Goal: Task Accomplishment & Management: Manage account settings

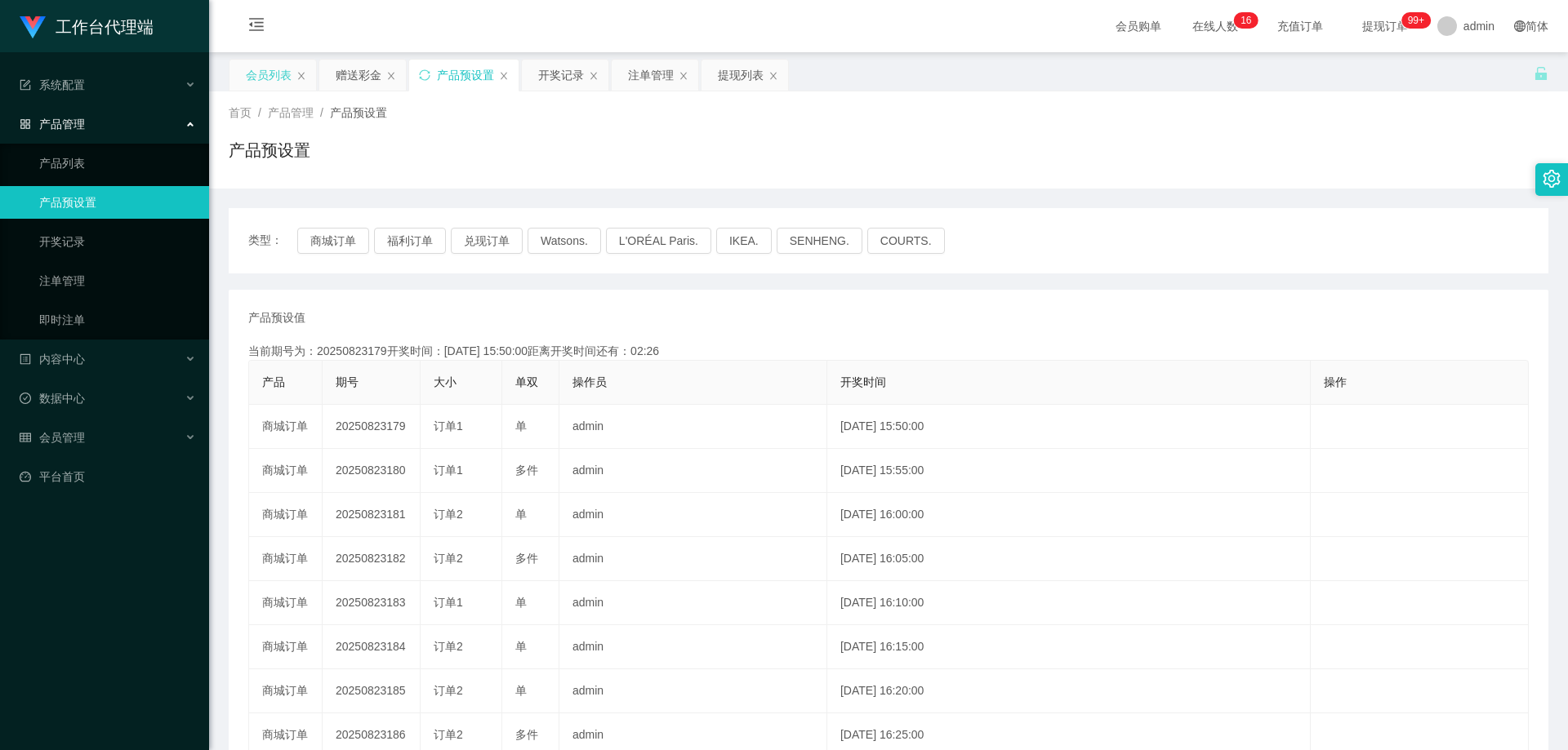
drag, startPoint x: 277, startPoint y: 73, endPoint x: 364, endPoint y: 211, distance: 163.1
click at [278, 73] on div "会员列表" at bounding box center [268, 75] width 46 height 31
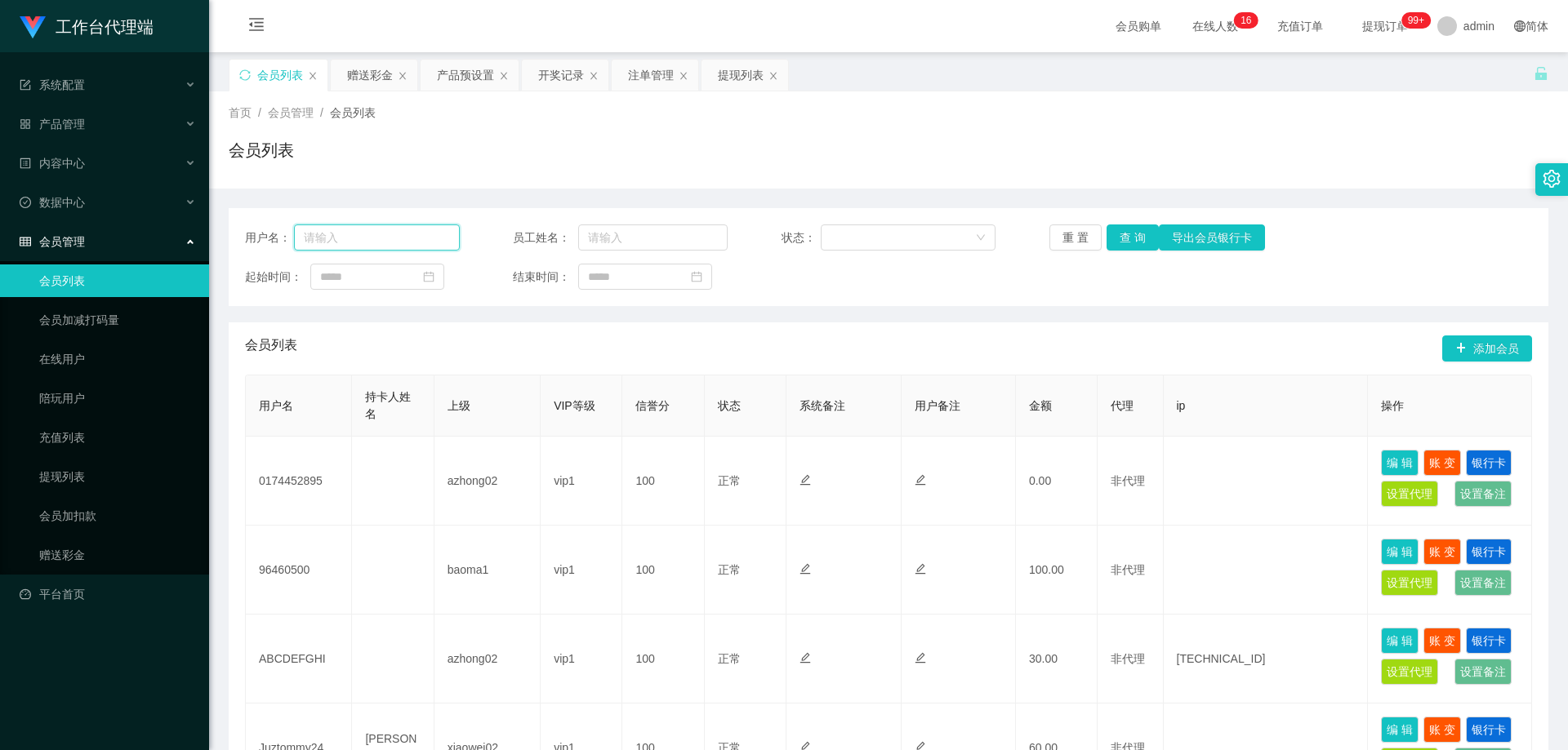
click at [421, 234] on input "text" at bounding box center [377, 238] width 166 height 26
paste input "6122768"
type input "6122768"
click at [1147, 236] on button "查 询" at bounding box center [1133, 238] width 52 height 26
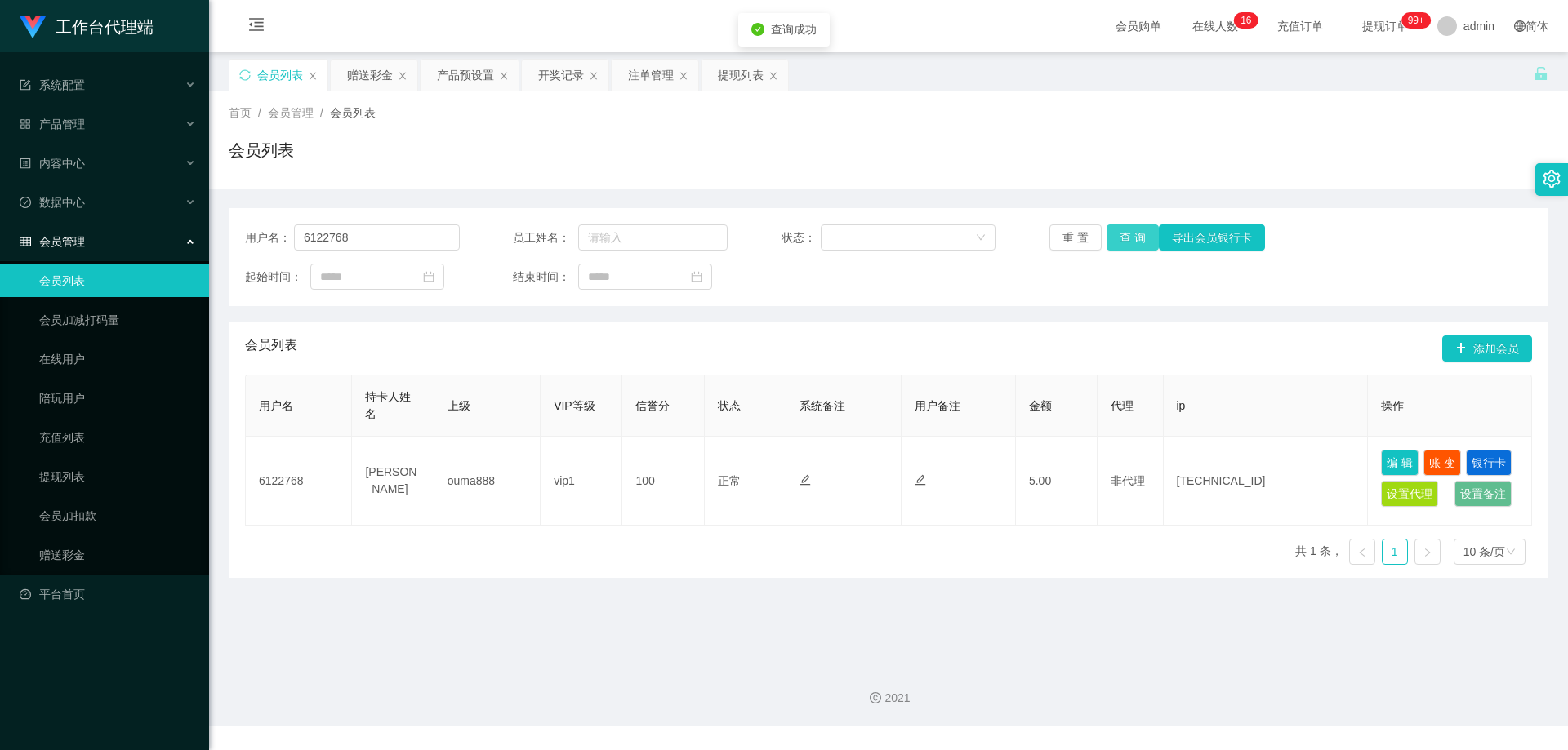
click at [1134, 234] on button "查 询" at bounding box center [1133, 238] width 52 height 26
click at [1115, 240] on button "查 询" at bounding box center [1133, 238] width 52 height 26
click at [390, 240] on input "6122768" at bounding box center [377, 238] width 166 height 26
drag, startPoint x: 1139, startPoint y: 234, endPoint x: 1102, endPoint y: 234, distance: 37.0
click at [1139, 234] on button "查 询" at bounding box center [1133, 238] width 52 height 26
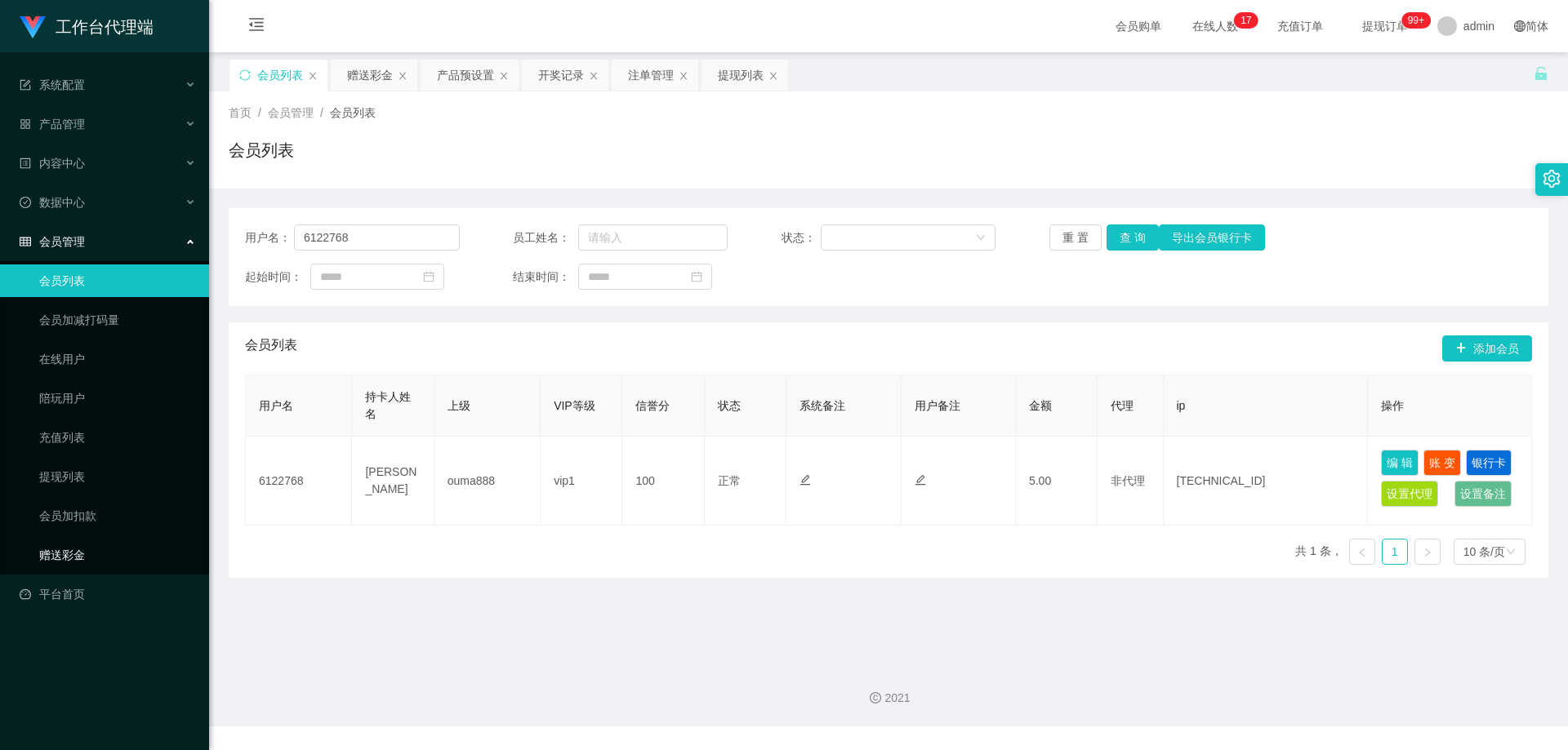
click at [99, 561] on link "赠送彩金" at bounding box center [117, 555] width 157 height 33
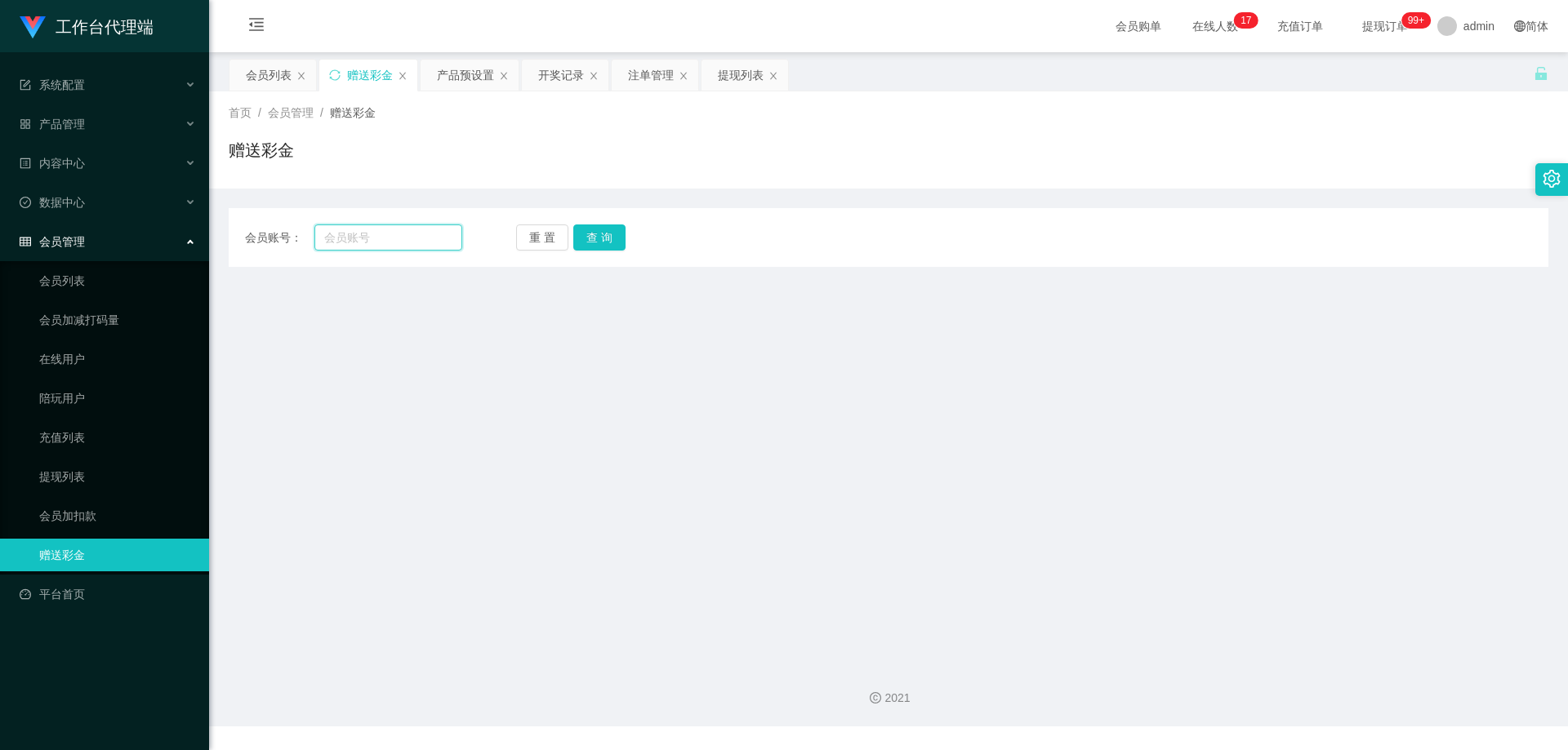
click at [370, 242] on input "text" at bounding box center [388, 238] width 148 height 26
paste input "6122768"
type input "6122768"
click at [586, 238] on button "查 询" at bounding box center [600, 238] width 52 height 26
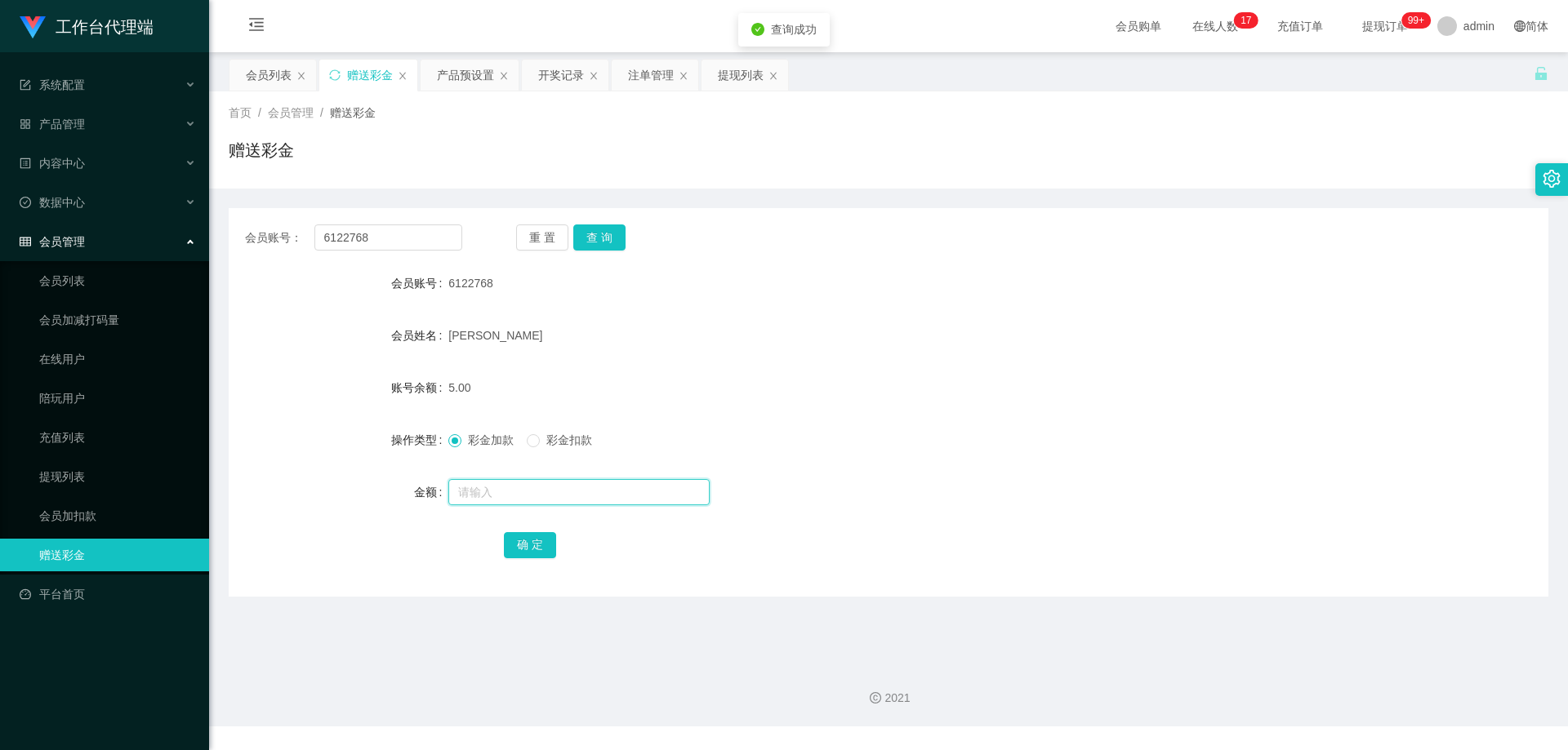
click at [487, 488] on input "text" at bounding box center [579, 492] width 261 height 26
type input "125"
click at [523, 543] on button "确 定" at bounding box center [530, 545] width 52 height 26
drag, startPoint x: 762, startPoint y: 397, endPoint x: 763, endPoint y: 385, distance: 12.0
click at [762, 392] on div "130.00" at bounding box center [833, 388] width 770 height 33
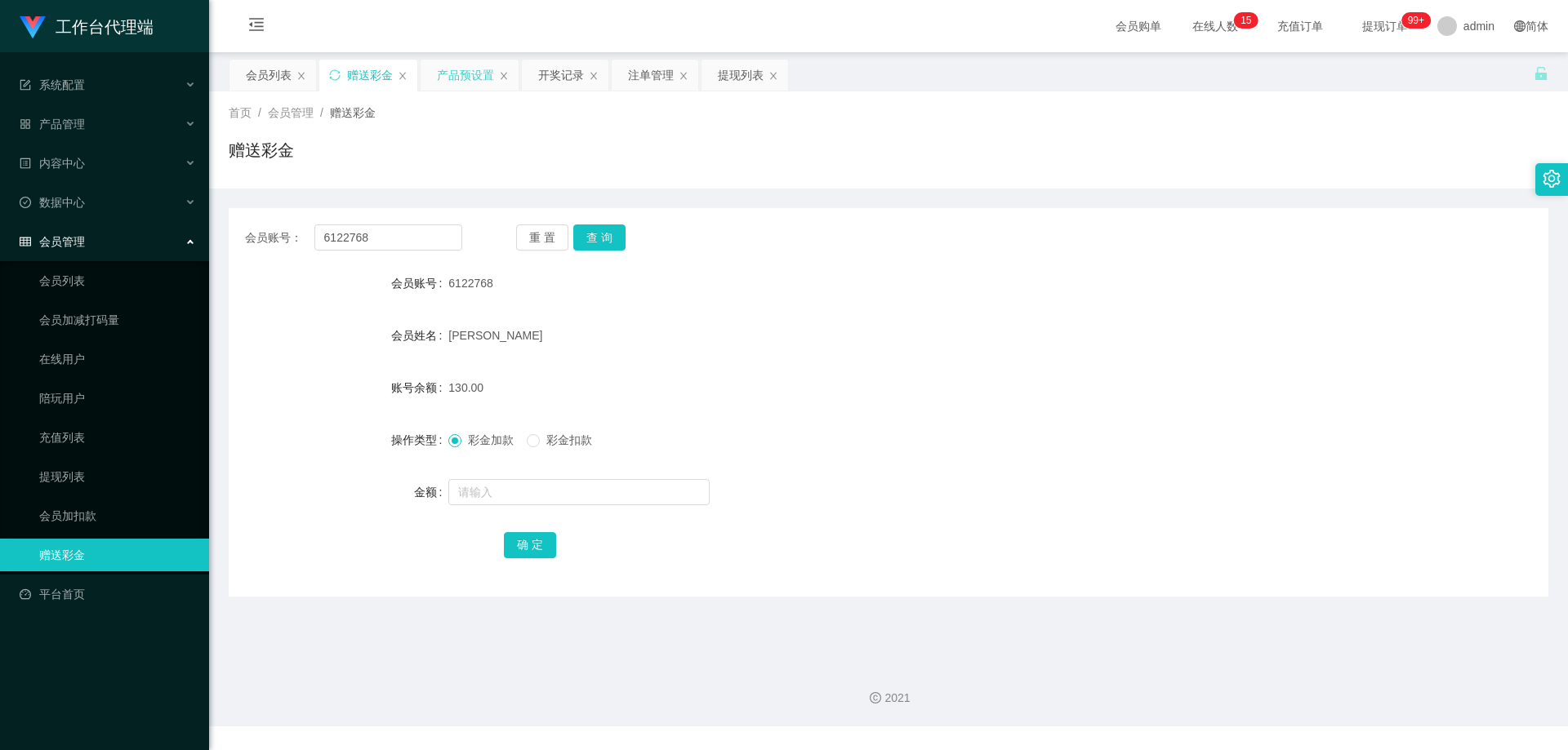
click at [460, 80] on div "产品预设置" at bounding box center [466, 75] width 57 height 31
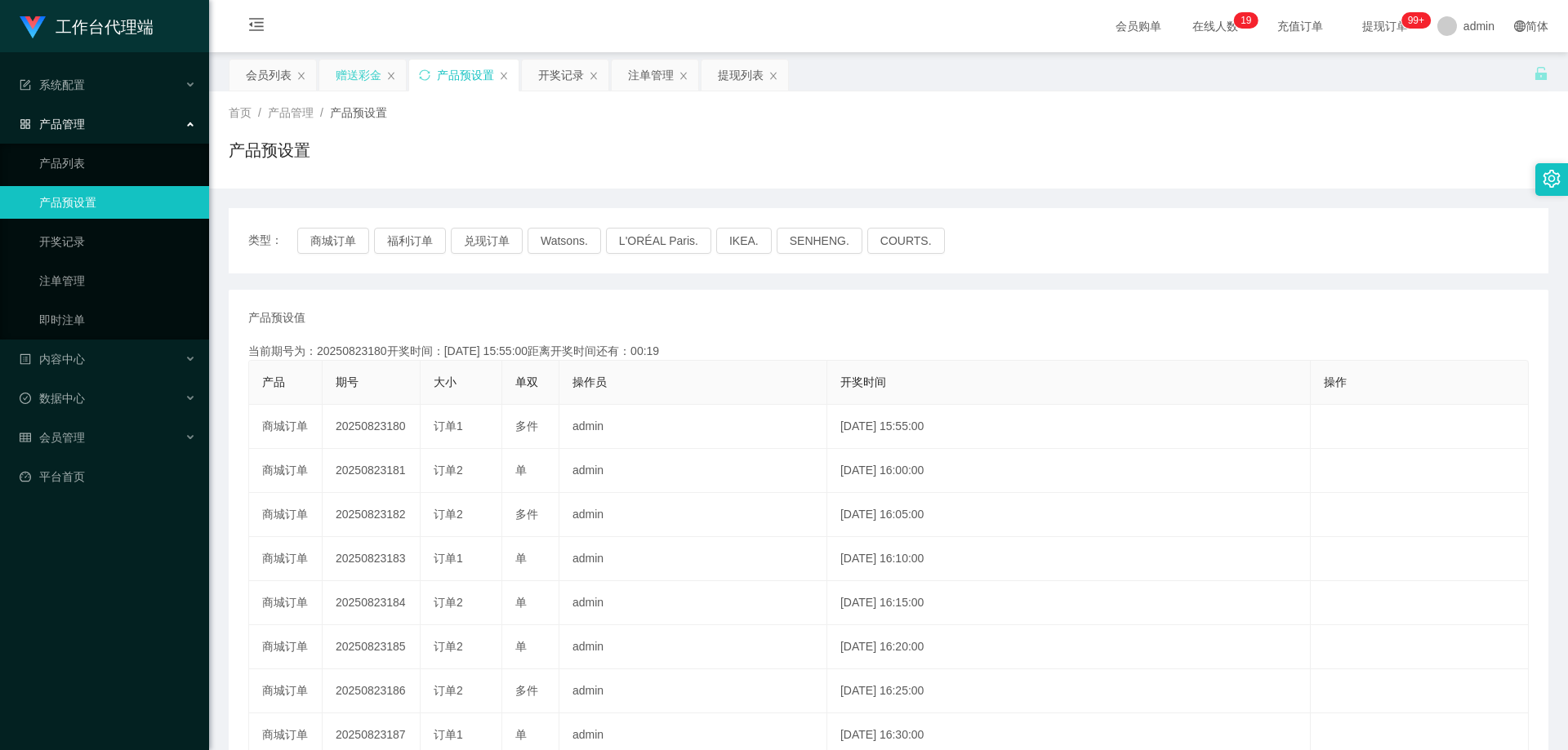
click at [361, 75] on div "赠送彩金" at bounding box center [358, 75] width 46 height 31
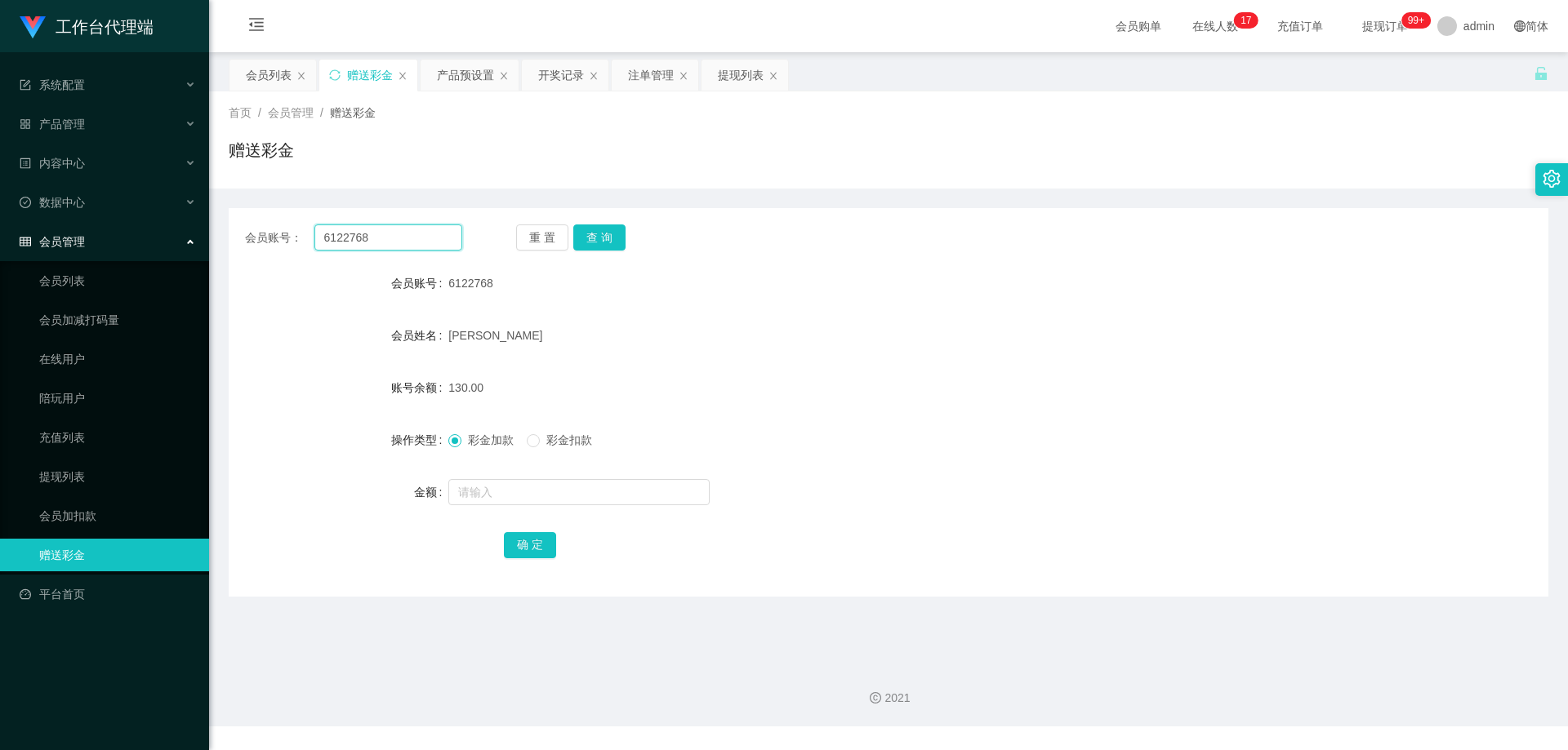
drag, startPoint x: 373, startPoint y: 237, endPoint x: 297, endPoint y: 233, distance: 76.1
click at [297, 233] on div "会员账号： 6122768" at bounding box center [353, 238] width 217 height 26
paste input "tomato1234"
type input "tomato1234"
click at [607, 239] on button "查 询" at bounding box center [600, 238] width 52 height 26
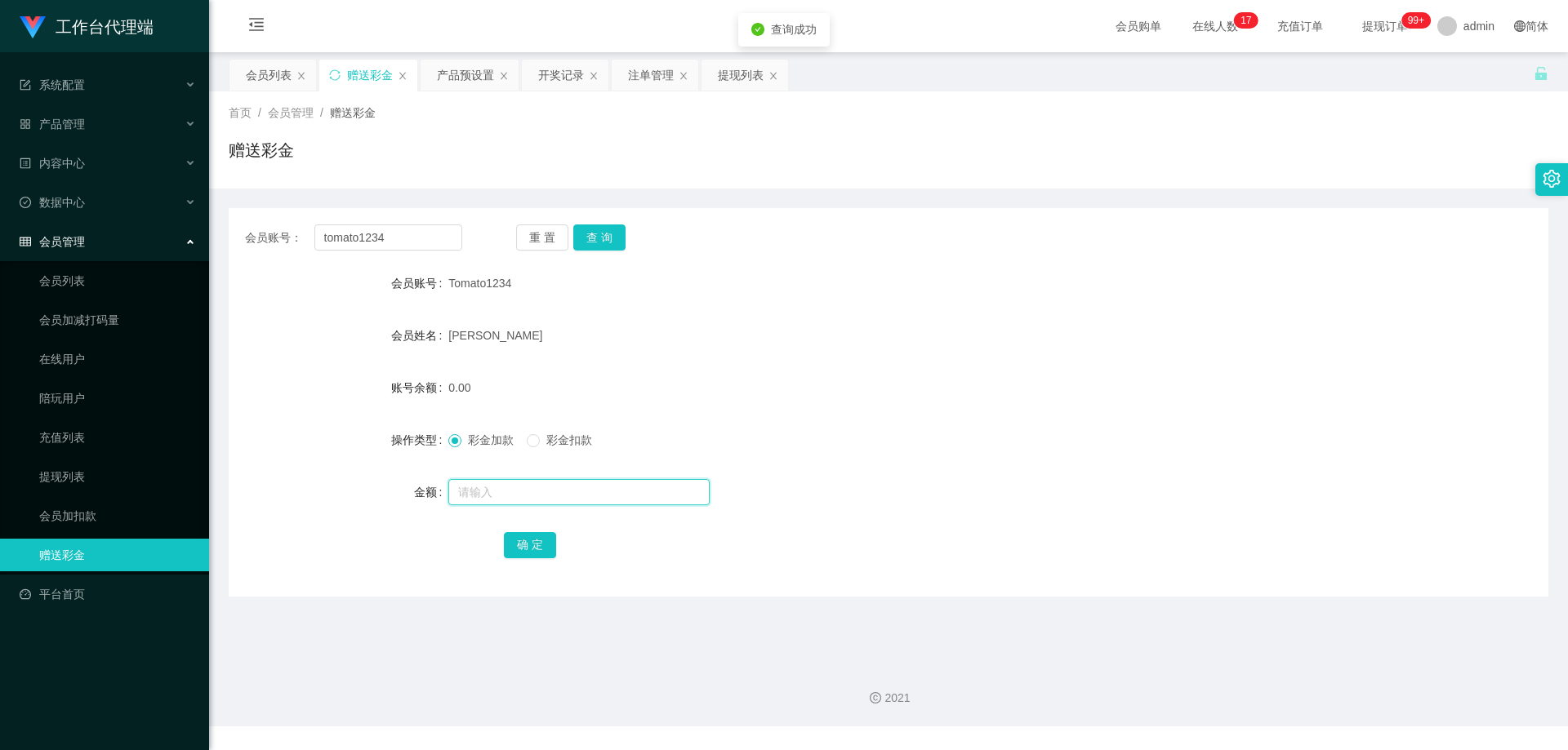
click at [500, 498] on input "text" at bounding box center [579, 492] width 261 height 26
type input "130"
click at [530, 544] on button "确 定" at bounding box center [530, 545] width 52 height 26
click at [943, 413] on form "会员账号 Tomato1234 会员姓名 tan wan yi 账号余额 130.00 操作类型 彩金加款 彩金扣款 金额 确 定" at bounding box center [888, 414] width 1320 height 294
click at [467, 77] on div "产品预设置" at bounding box center [466, 75] width 57 height 31
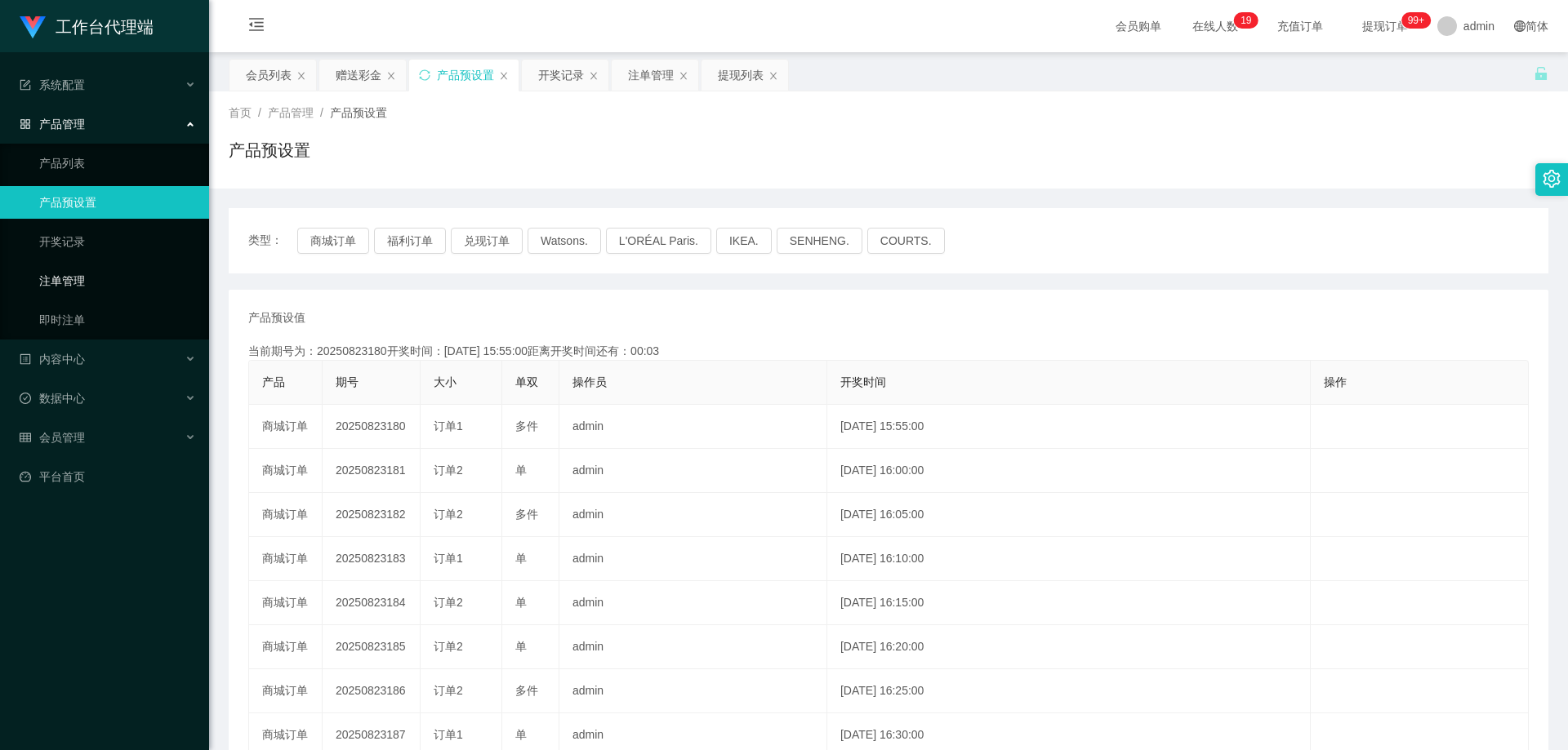
click at [70, 281] on link "注单管理" at bounding box center [117, 281] width 157 height 33
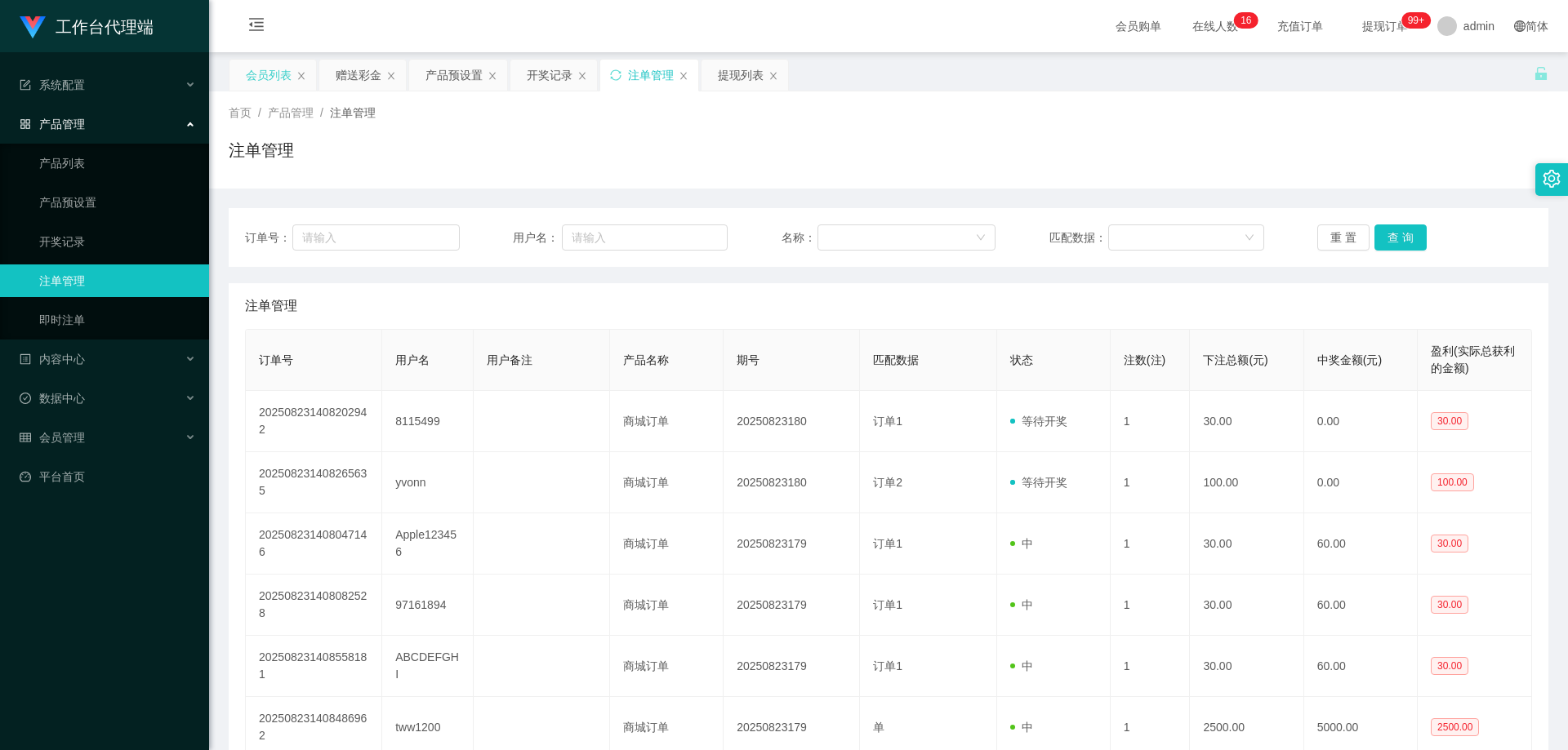
click at [270, 82] on div "会员列表" at bounding box center [268, 75] width 46 height 31
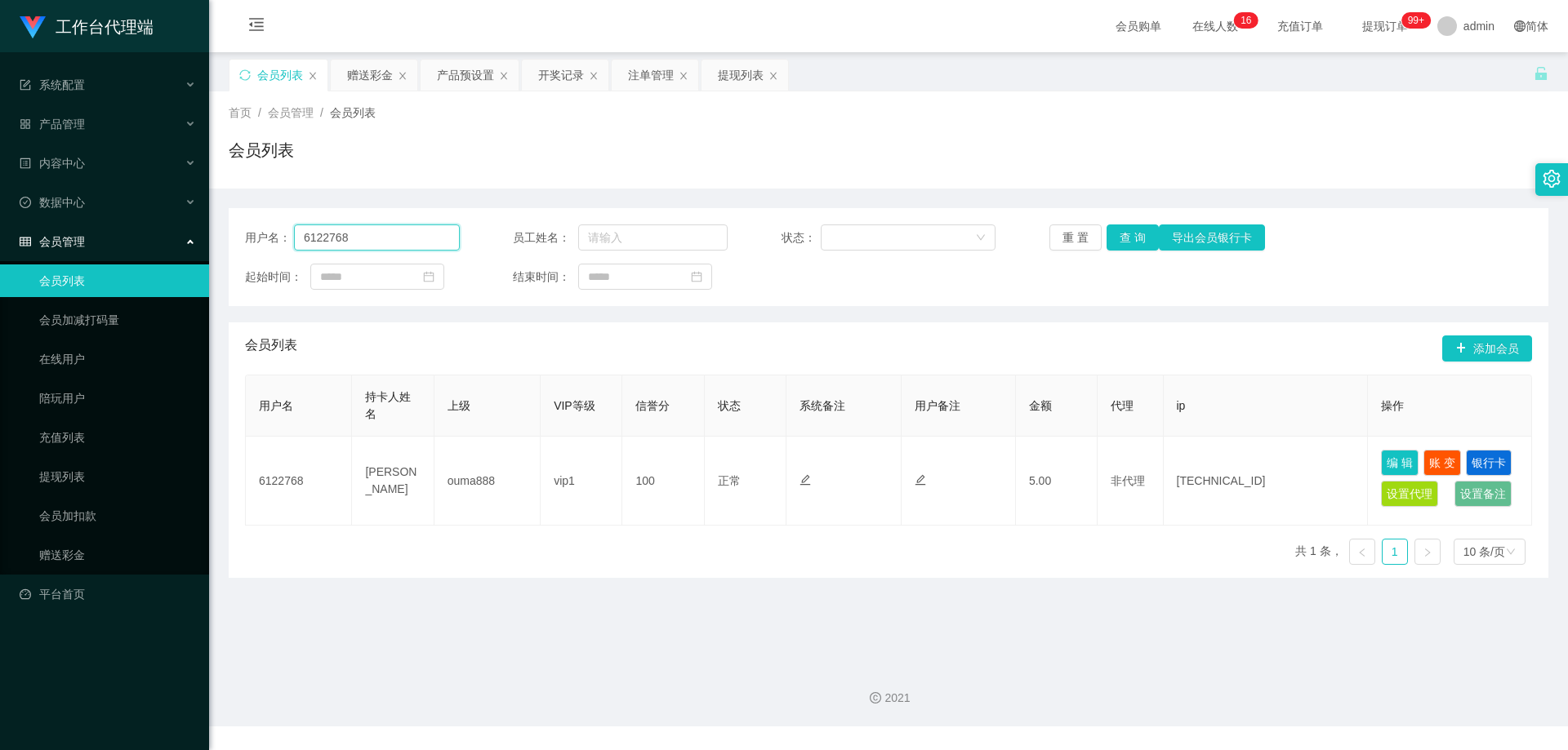
click at [349, 240] on input "6122768" at bounding box center [377, 238] width 166 height 26
drag, startPoint x: 390, startPoint y: 241, endPoint x: 414, endPoint y: 234, distance: 25.0
click at [258, 237] on div "用户名： 6122768" at bounding box center [352, 238] width 215 height 26
paste input "请耐心等待订单数据盈利点到达"
type input "请耐心等待订单数据盈利点到达"
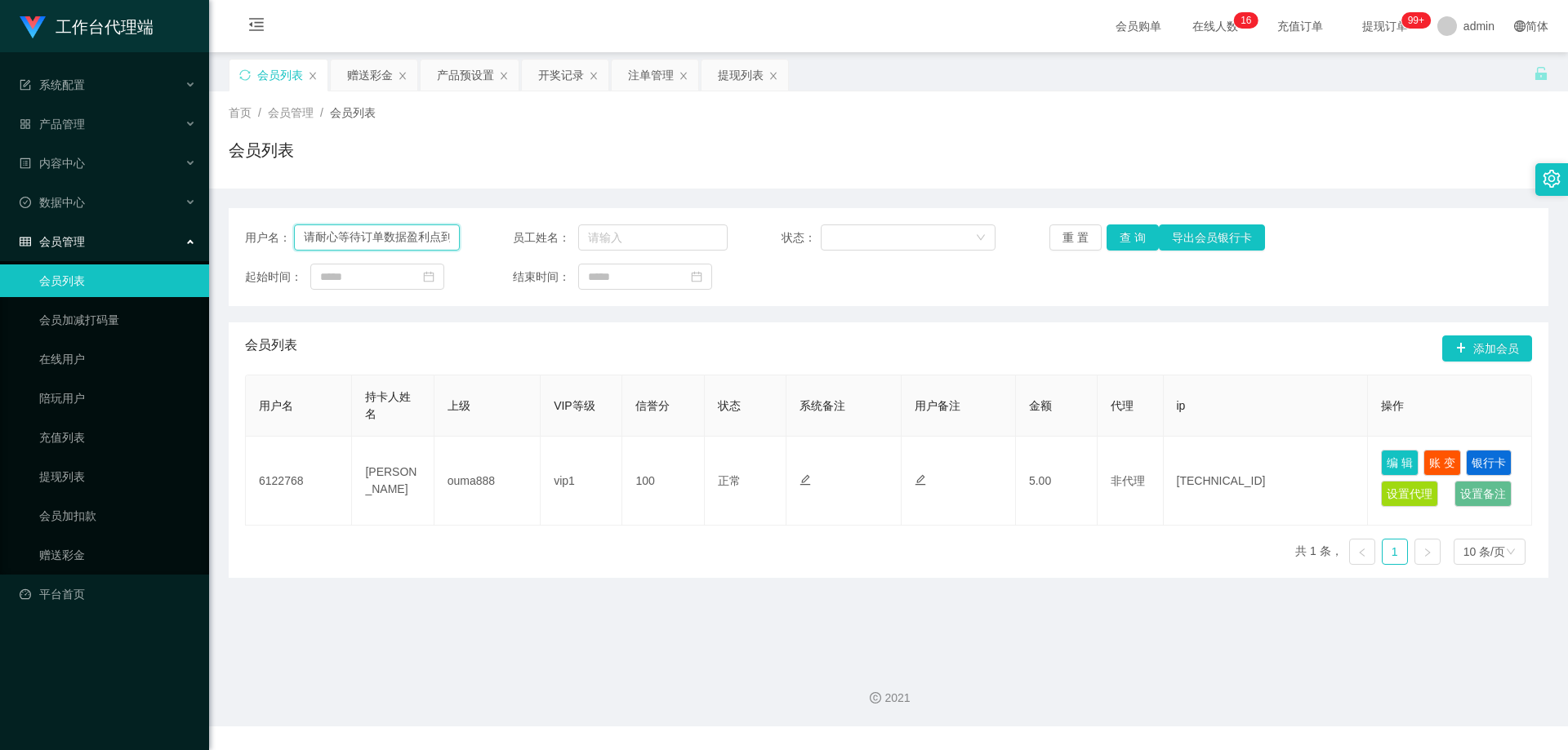
drag, startPoint x: 452, startPoint y: 237, endPoint x: 249, endPoint y: 234, distance: 203.0
click at [237, 234] on div "用户名： 请耐心等待订单数据盈利点到达 员工姓名： 状态： 重 置 查 询 导出会员银行卡 起始时间： 结束时间：" at bounding box center [888, 257] width 1320 height 98
click at [402, 247] on input "text" at bounding box center [377, 238] width 166 height 26
paste input "tomato1234"
type input "tomato1234"
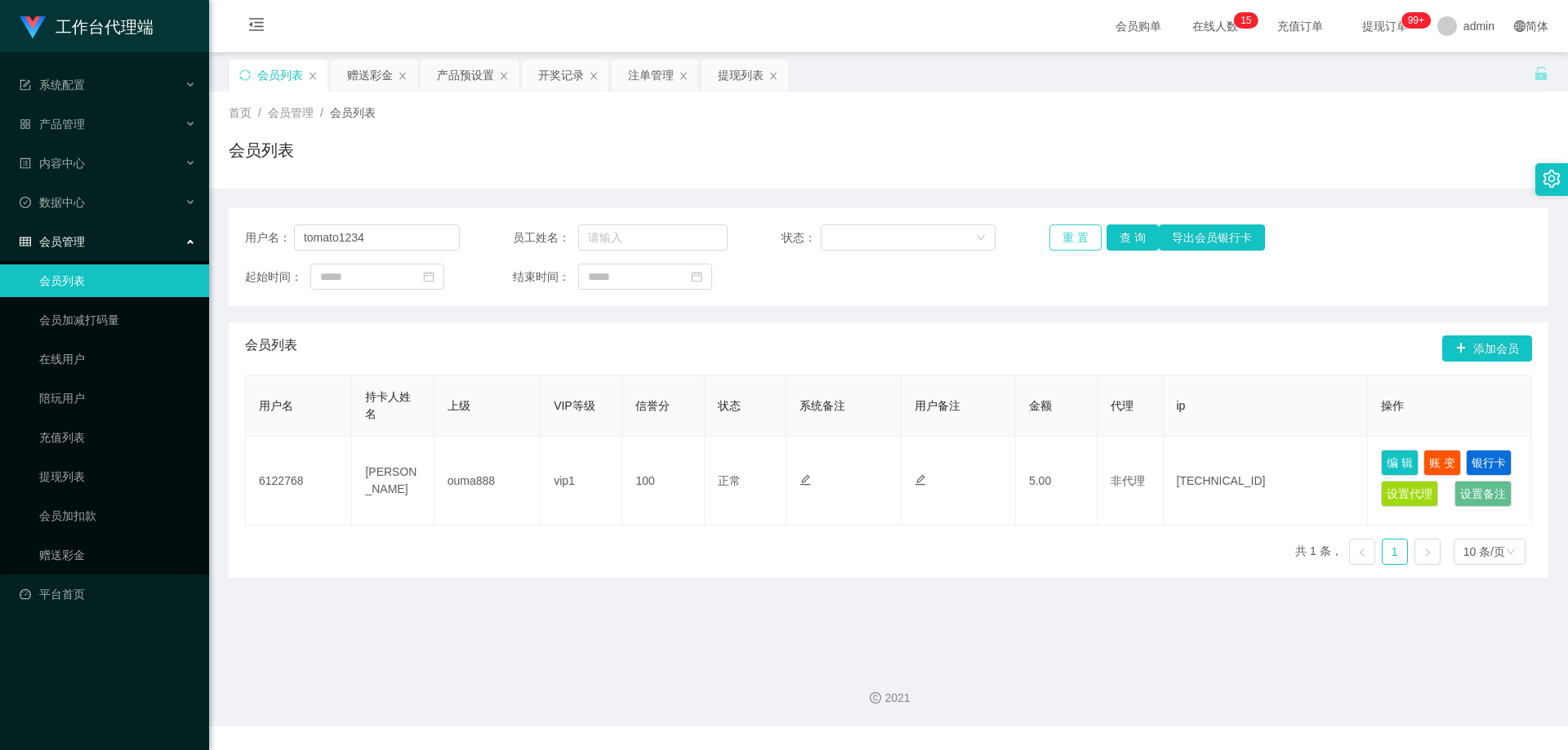
click at [1073, 237] on button "重 置" at bounding box center [1076, 238] width 52 height 26
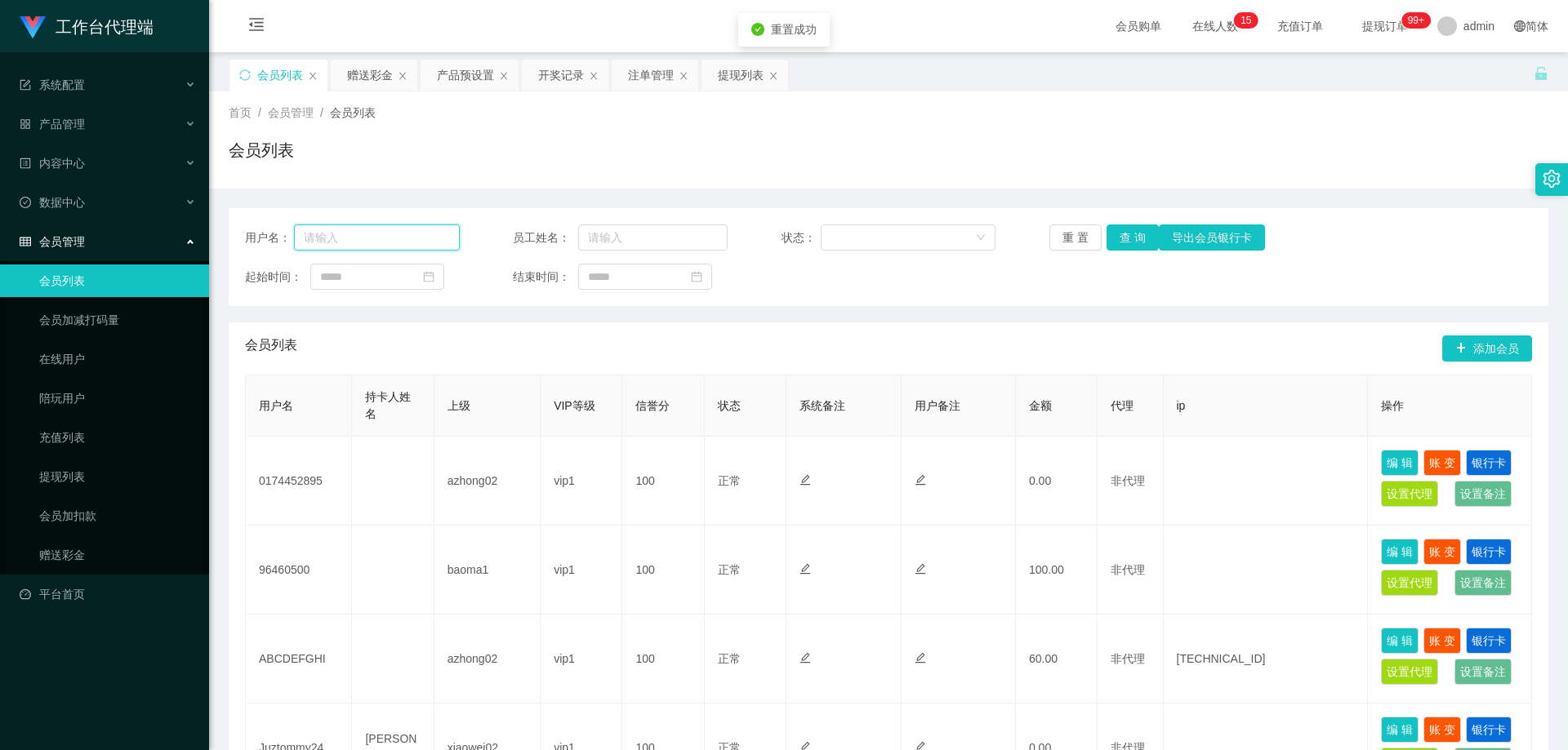
click at [329, 232] on input "text" at bounding box center [377, 238] width 166 height 26
paste input "tomato1234"
type input "tomato1234"
click at [1123, 240] on button "查 询" at bounding box center [1133, 238] width 52 height 26
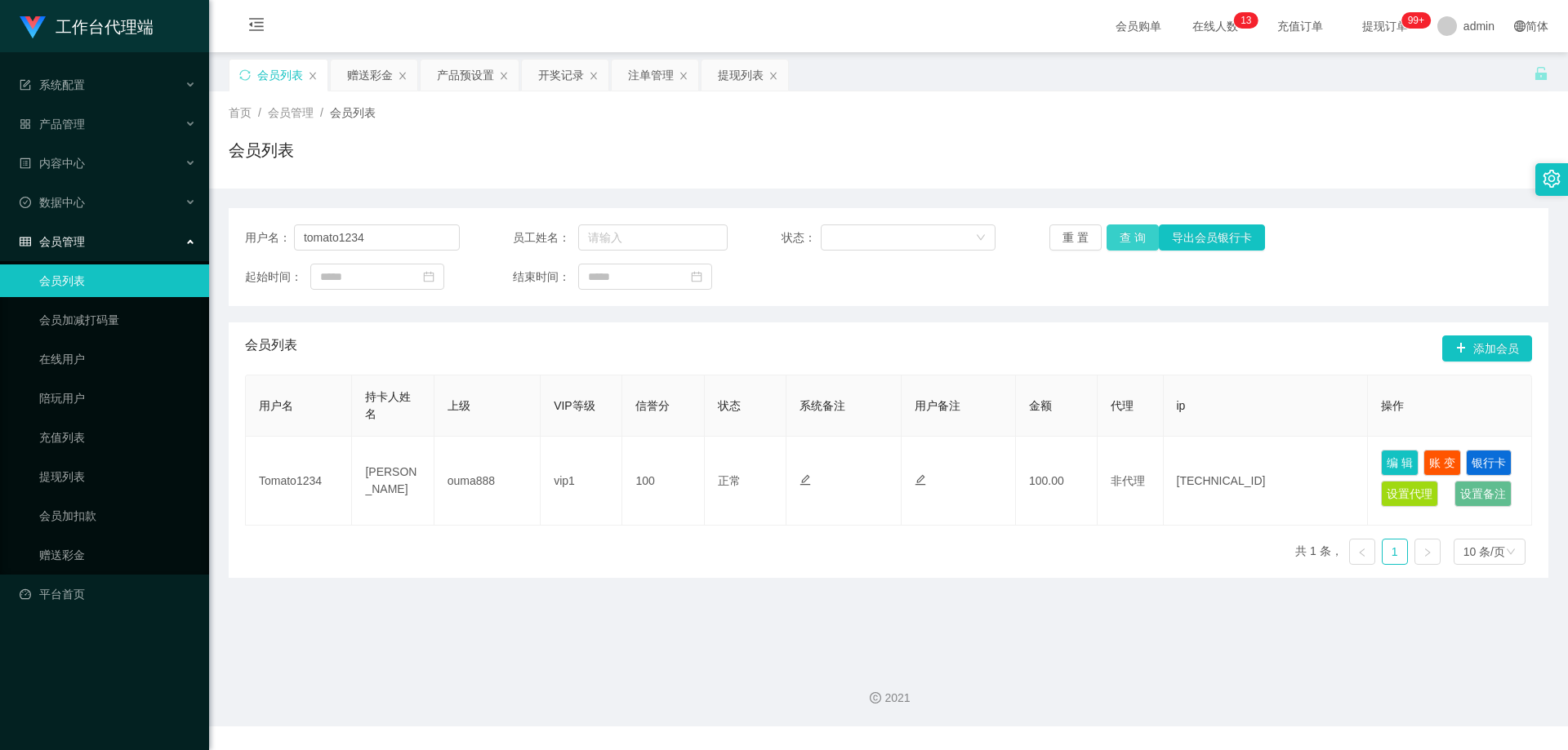
click at [1137, 239] on button "查 询" at bounding box center [1133, 238] width 52 height 26
click at [1137, 239] on div "重 置 查 询 导出会员银行卡" at bounding box center [1157, 238] width 215 height 26
click at [1137, 239] on button "查 询" at bounding box center [1133, 238] width 52 height 26
click at [1137, 239] on div "重 置 查 询 导出会员银行卡" at bounding box center [1157, 238] width 215 height 26
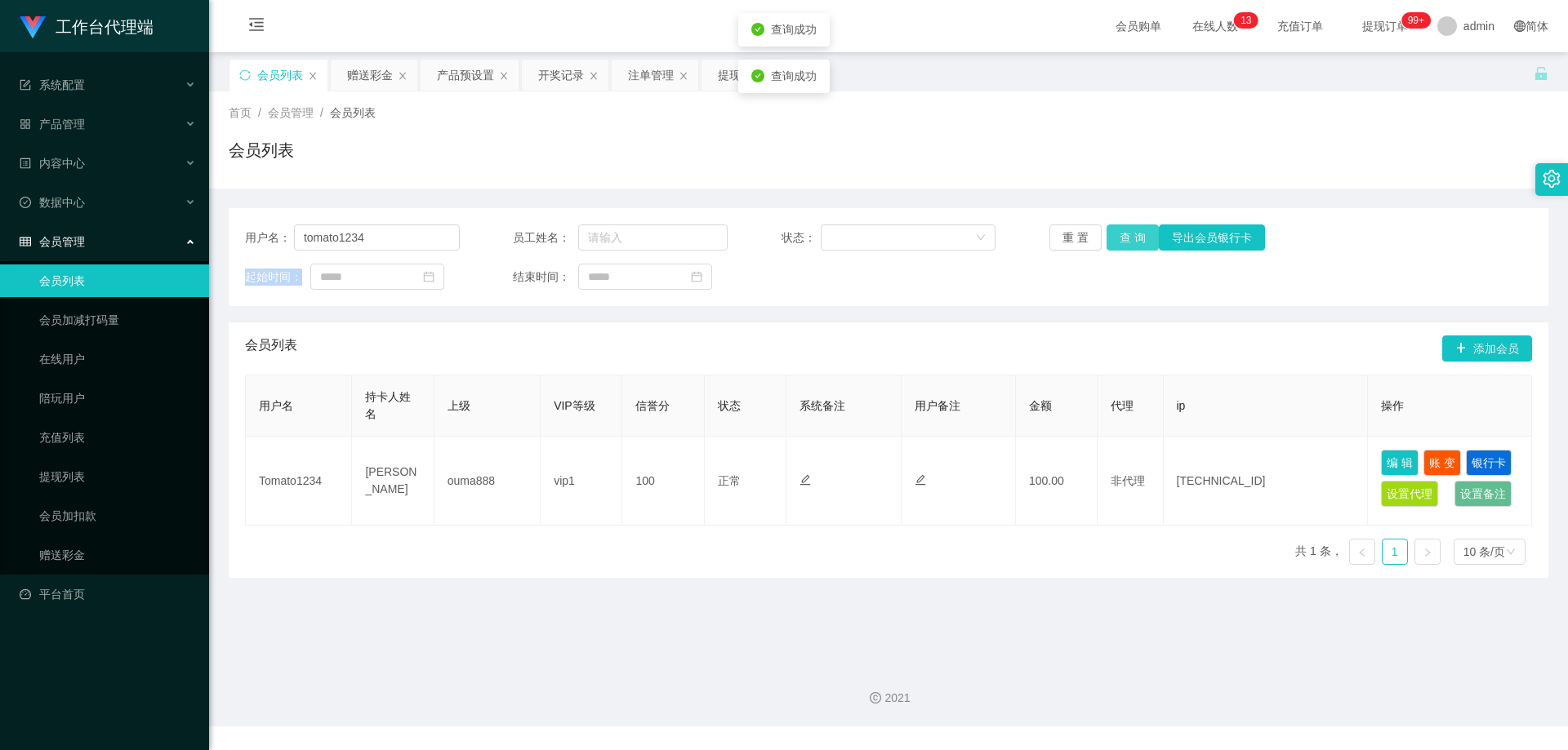
click at [1137, 239] on button "查 询" at bounding box center [1133, 238] width 52 height 26
click at [1137, 239] on button "查 询" at bounding box center [1141, 238] width 70 height 26
click at [1137, 239] on div "重 置 查 询 导出会员银行卡" at bounding box center [1157, 238] width 215 height 26
click at [1137, 237] on button "查 询" at bounding box center [1141, 238] width 70 height 26
drag, startPoint x: 73, startPoint y: 545, endPoint x: 102, endPoint y: 524, distance: 35.8
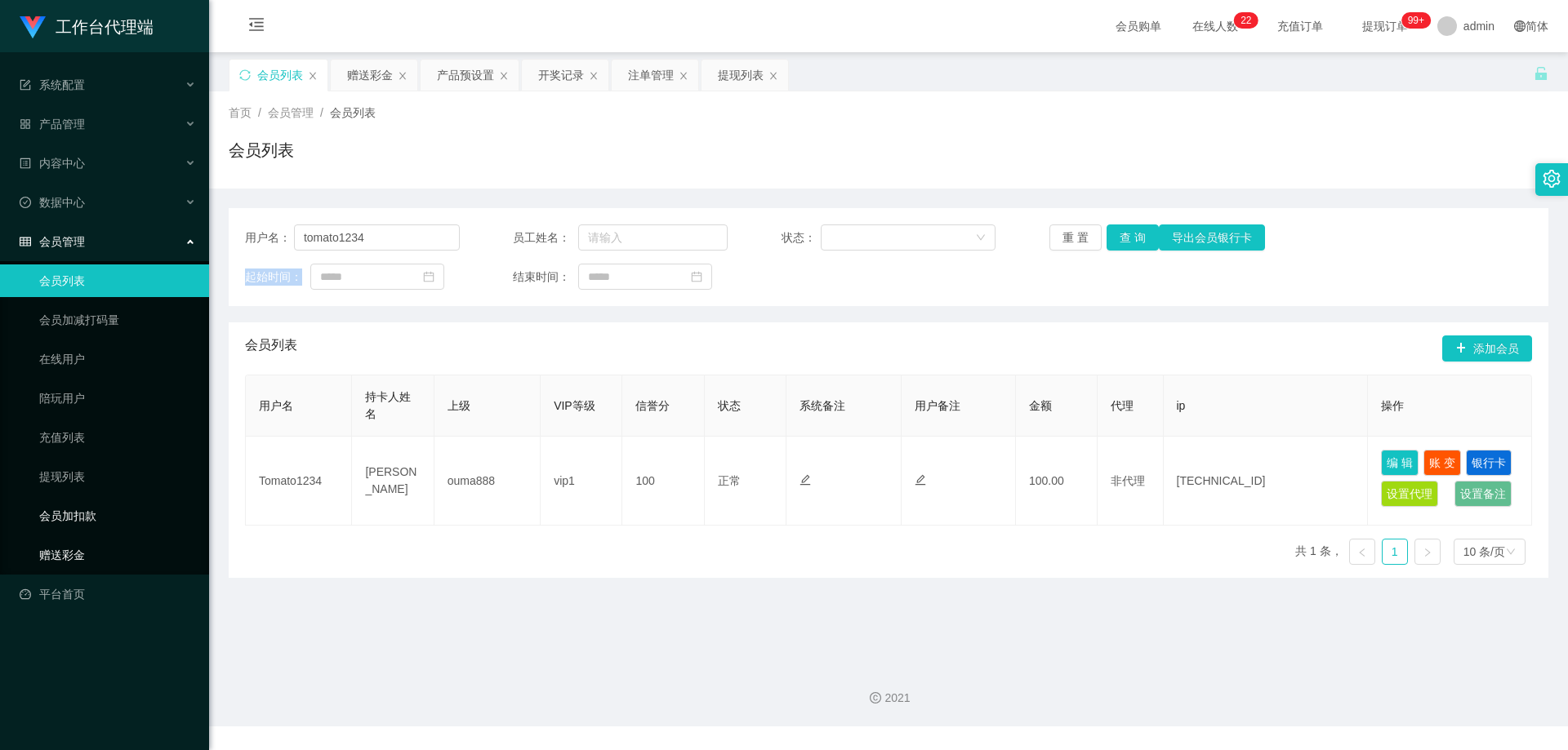
click at [72, 545] on link "赠送彩金" at bounding box center [117, 555] width 157 height 33
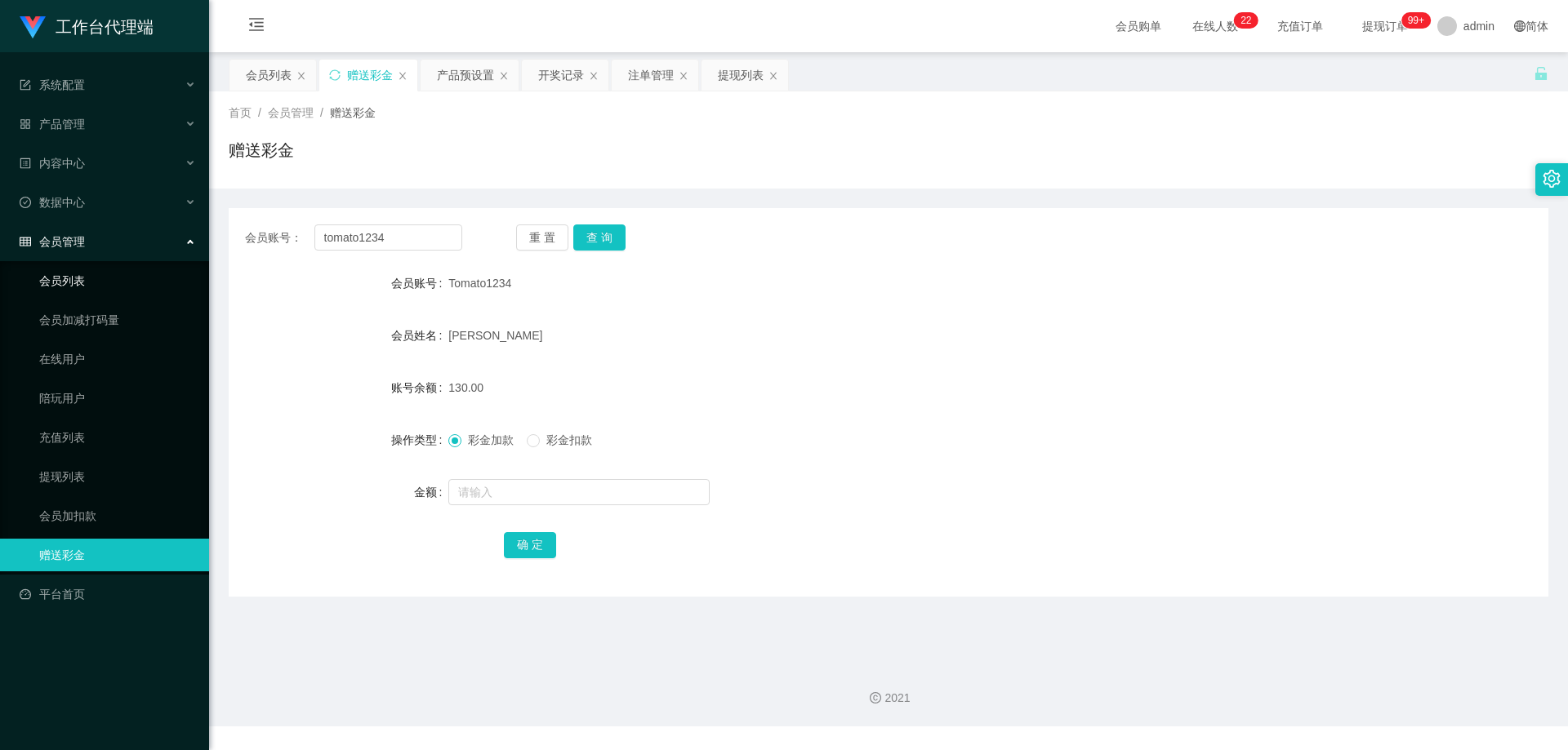
click at [88, 285] on link "会员列表" at bounding box center [117, 281] width 157 height 33
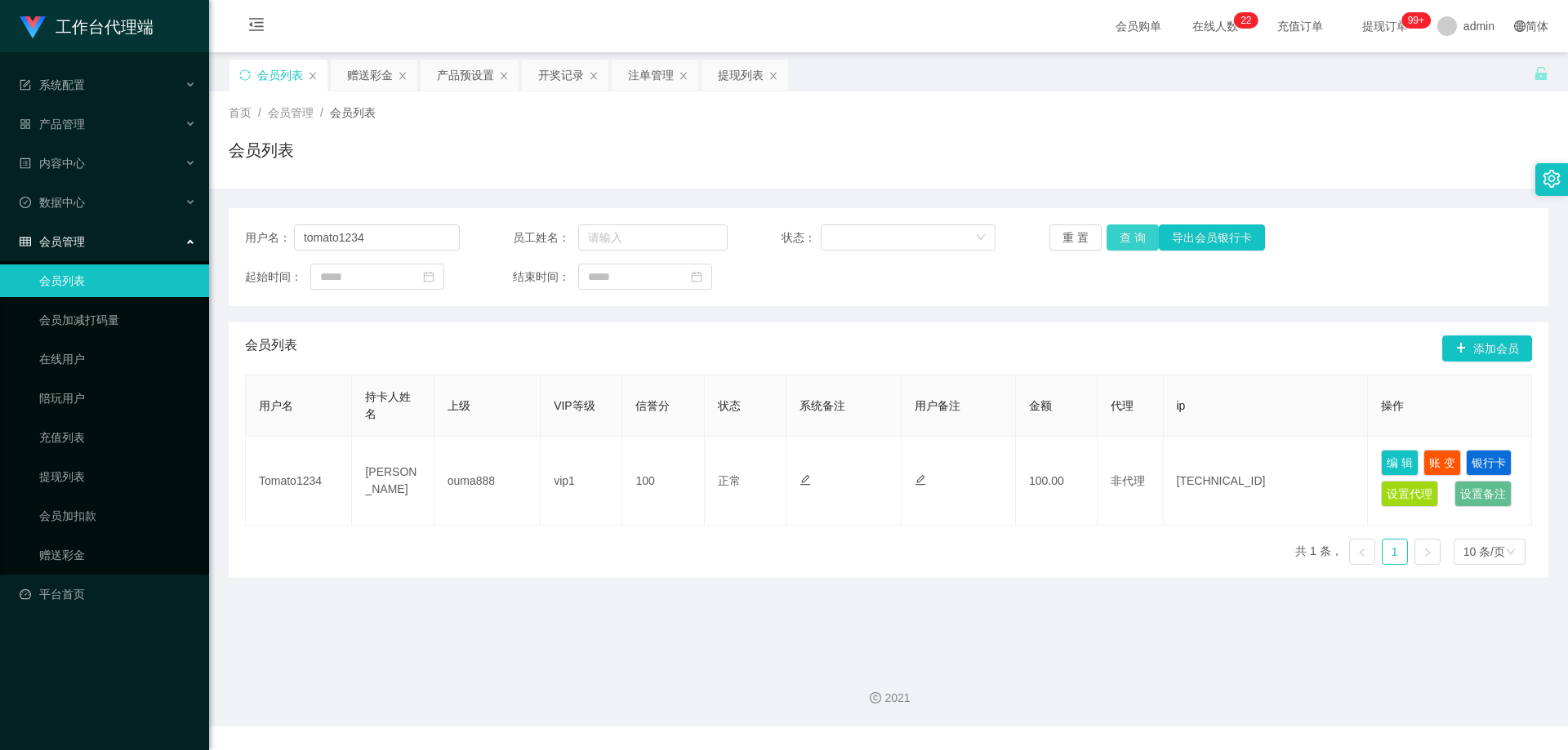
click at [1117, 236] on button "查 询" at bounding box center [1133, 238] width 52 height 26
click at [656, 80] on div "注单管理" at bounding box center [651, 75] width 46 height 31
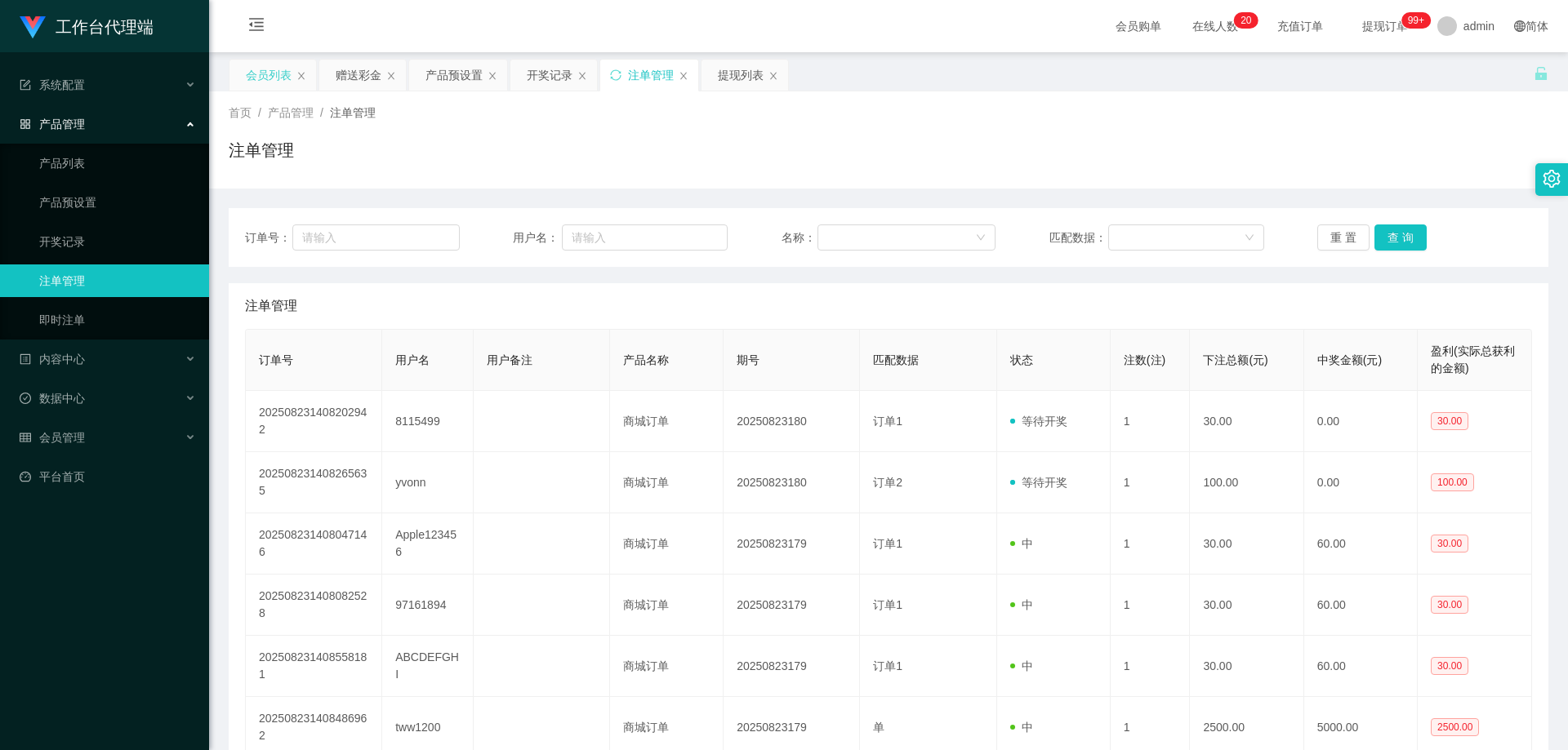
click at [277, 80] on div "会员列表" at bounding box center [268, 75] width 46 height 31
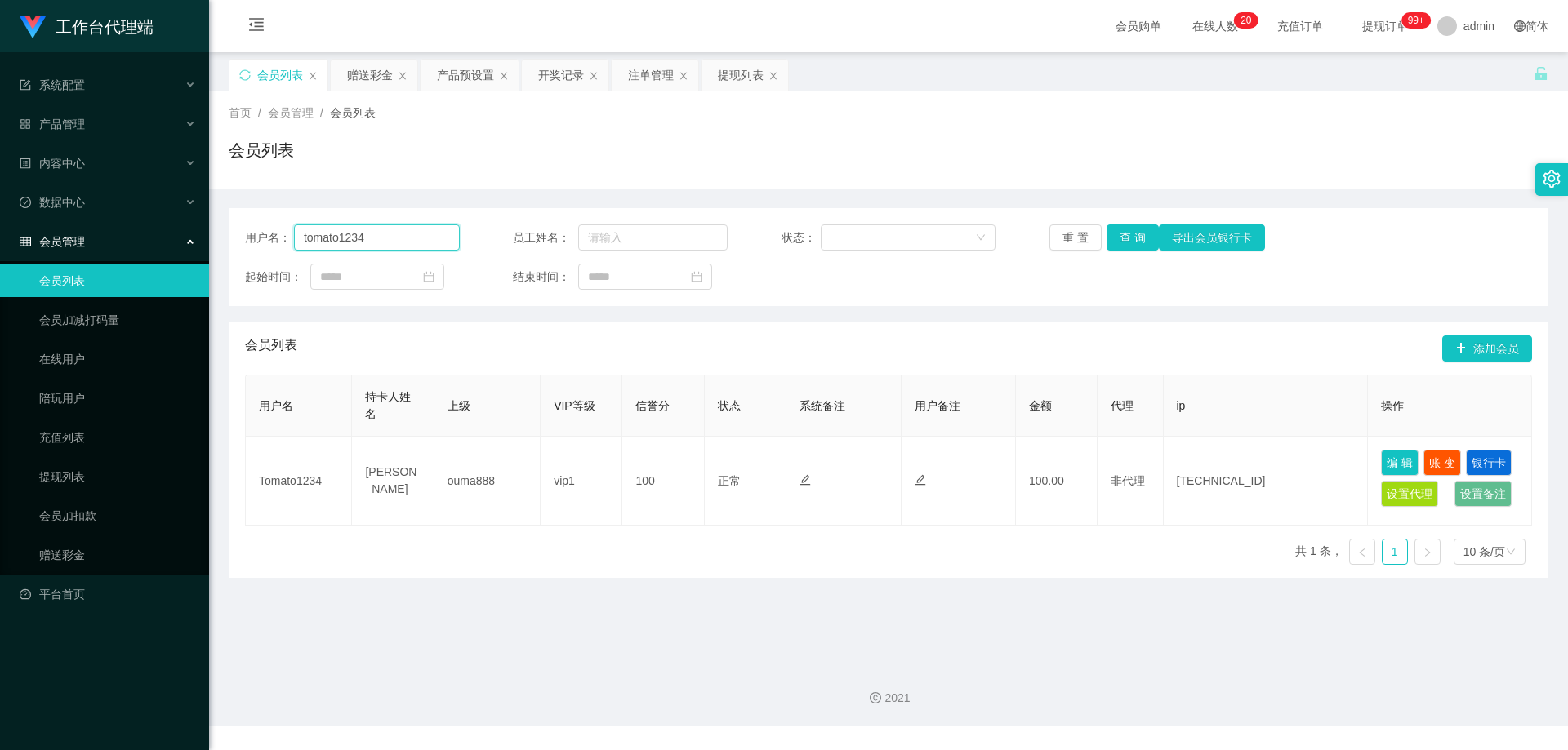
click at [392, 236] on input "tomato1234" at bounding box center [377, 238] width 166 height 26
drag, startPoint x: 392, startPoint y: 236, endPoint x: 315, endPoint y: 234, distance: 77.0
click at [315, 234] on input "tomato1234" at bounding box center [377, 238] width 166 height 26
click at [1126, 240] on button "查 询" at bounding box center [1133, 238] width 52 height 26
click at [1135, 229] on button "查 询" at bounding box center [1133, 238] width 52 height 26
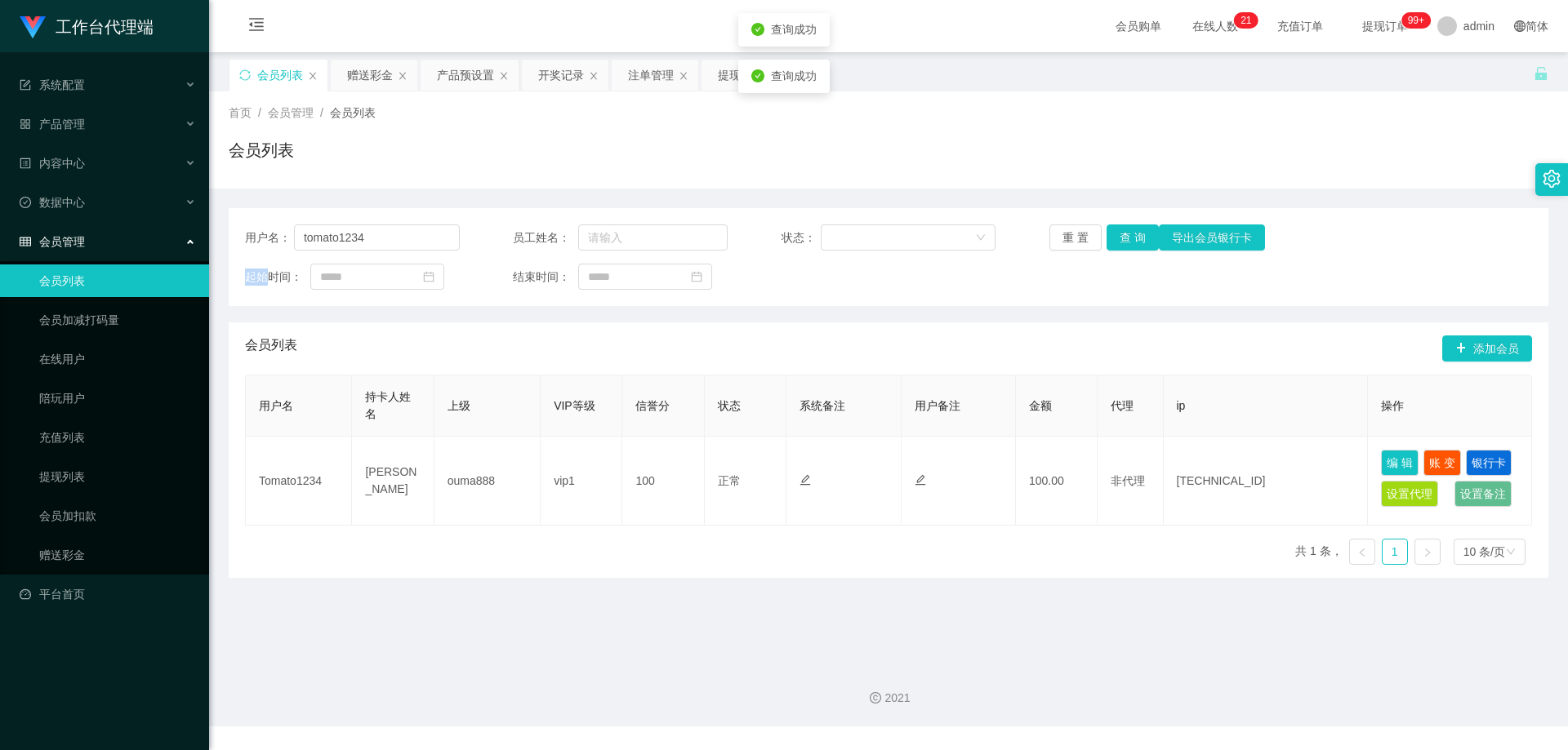
click at [1135, 231] on div "重 置 查 询 导出会员银行卡" at bounding box center [1157, 238] width 215 height 26
click at [1135, 231] on button "查 询" at bounding box center [1133, 238] width 52 height 26
drag, startPoint x: 1135, startPoint y: 231, endPoint x: 1117, endPoint y: 233, distance: 18.1
click at [1135, 231] on div "重 置 查 询 导出会员银行卡" at bounding box center [1157, 238] width 215 height 26
click at [76, 549] on link "赠送彩金" at bounding box center [117, 555] width 157 height 33
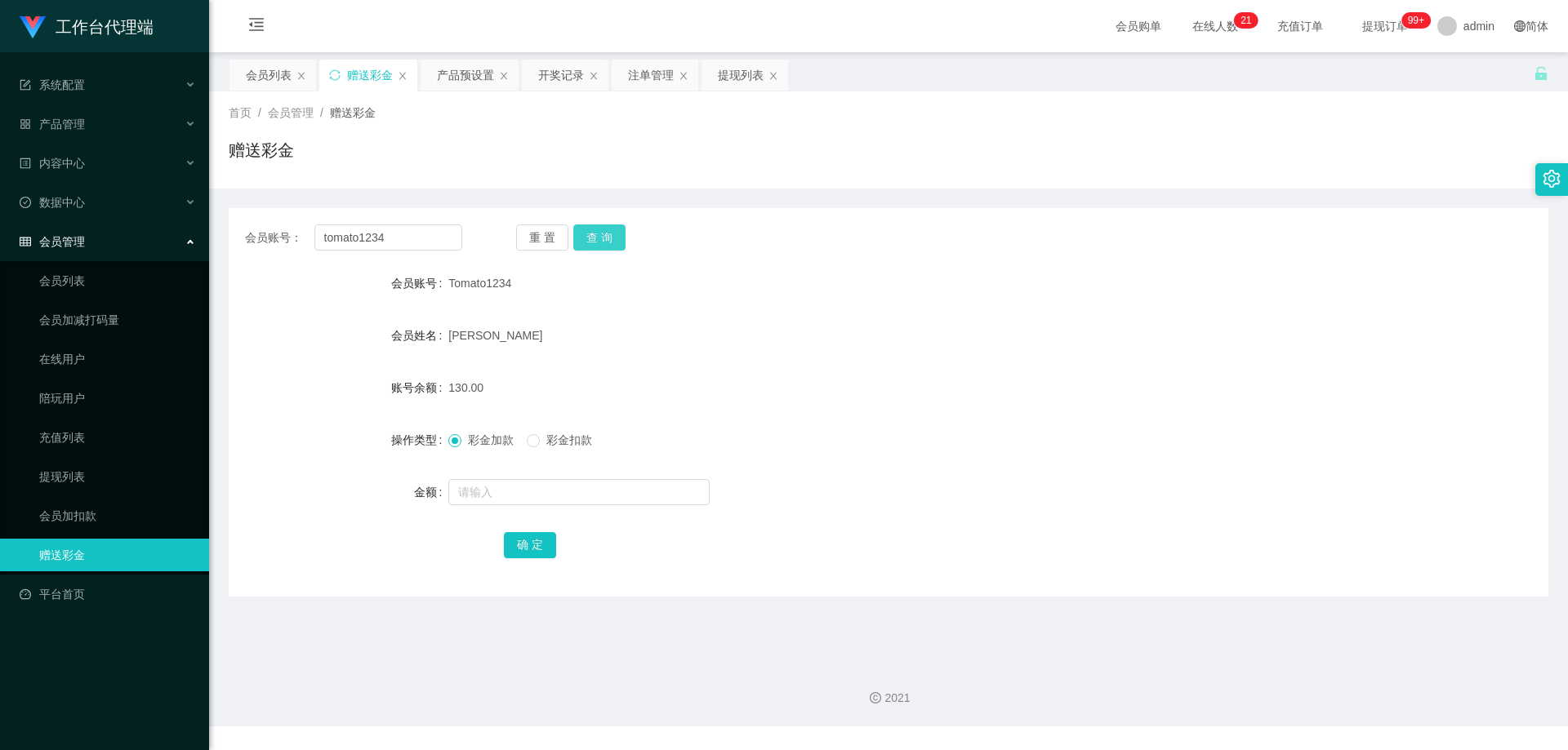
click at [601, 240] on button "查 询" at bounding box center [600, 238] width 52 height 26
click at [601, 238] on button "查 询" at bounding box center [600, 238] width 52 height 26
click at [524, 491] on input "text" at bounding box center [579, 492] width 261 height 26
type input "30"
click at [545, 548] on button "确 定" at bounding box center [530, 545] width 52 height 26
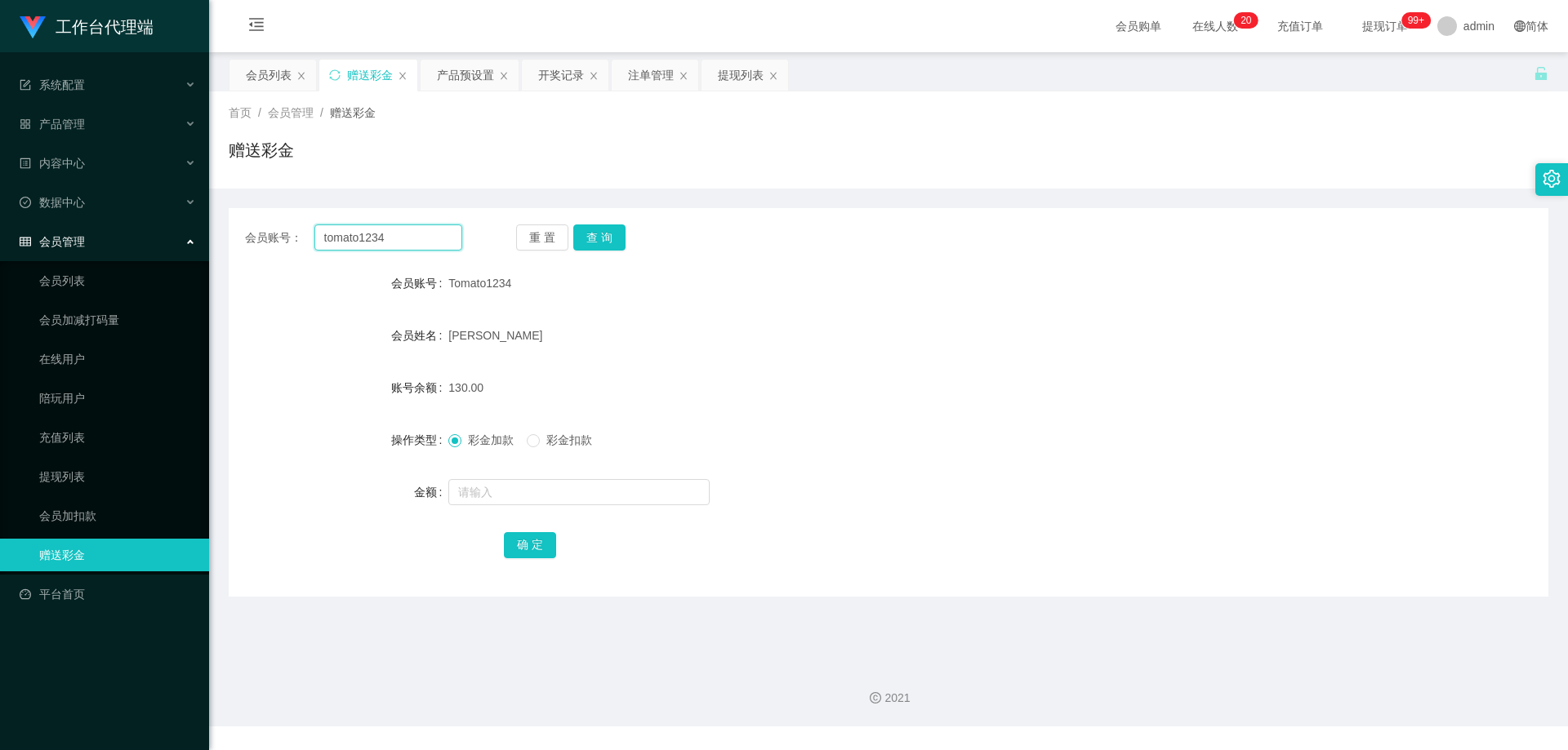
drag, startPoint x: 410, startPoint y: 236, endPoint x: 275, endPoint y: 228, distance: 135.2
click at [275, 229] on div "会员账号： tomato1234" at bounding box center [353, 238] width 217 height 26
paste input "jason888"
type input "jason888"
click at [612, 238] on button "查 询" at bounding box center [600, 238] width 52 height 26
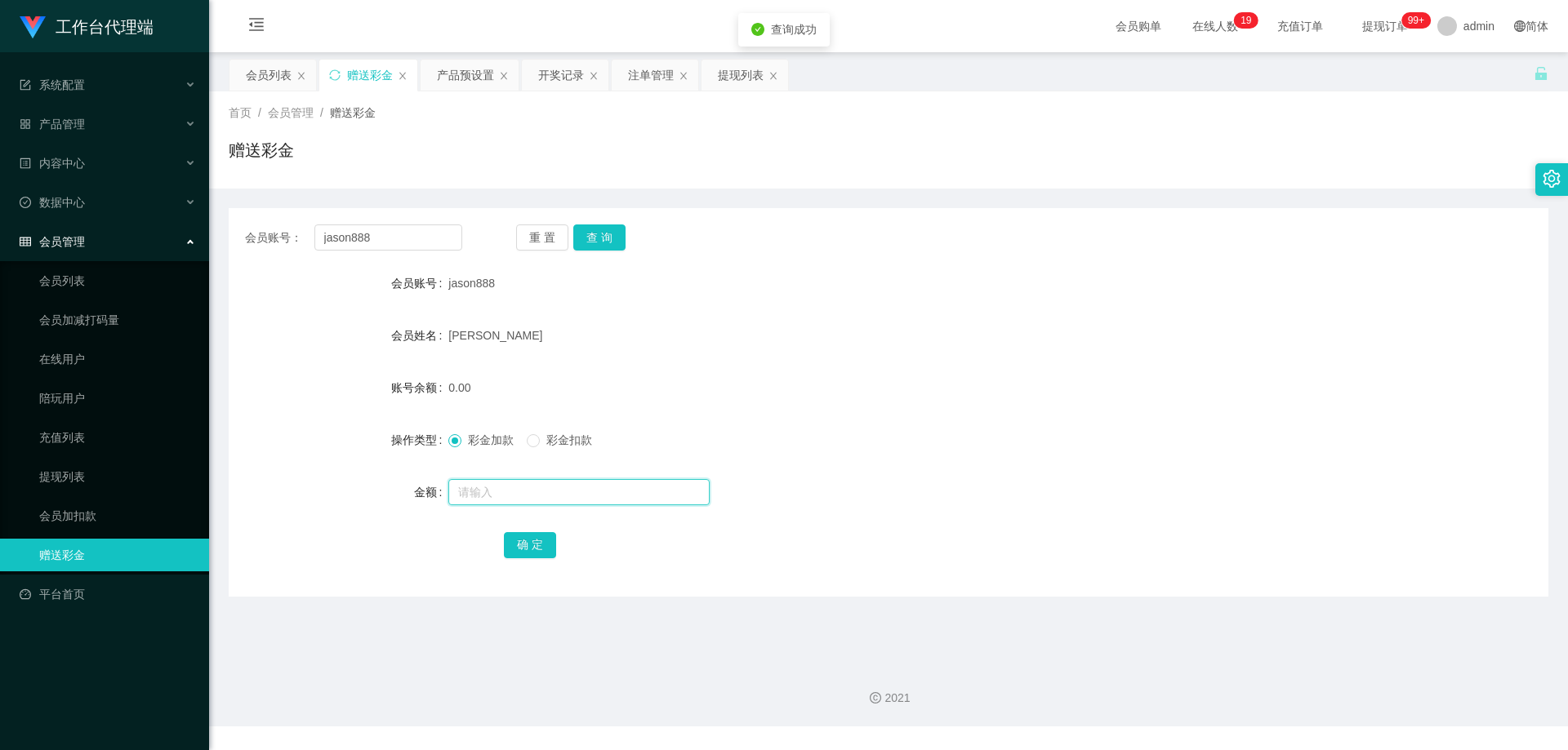
drag, startPoint x: 543, startPoint y: 491, endPoint x: 533, endPoint y: 491, distance: 10.0
click at [543, 491] on input "text" at bounding box center [579, 492] width 261 height 26
type input "300"
click at [531, 543] on button "确 定" at bounding box center [530, 545] width 52 height 26
click at [880, 324] on div "[PERSON_NAME]" at bounding box center [833, 336] width 770 height 33
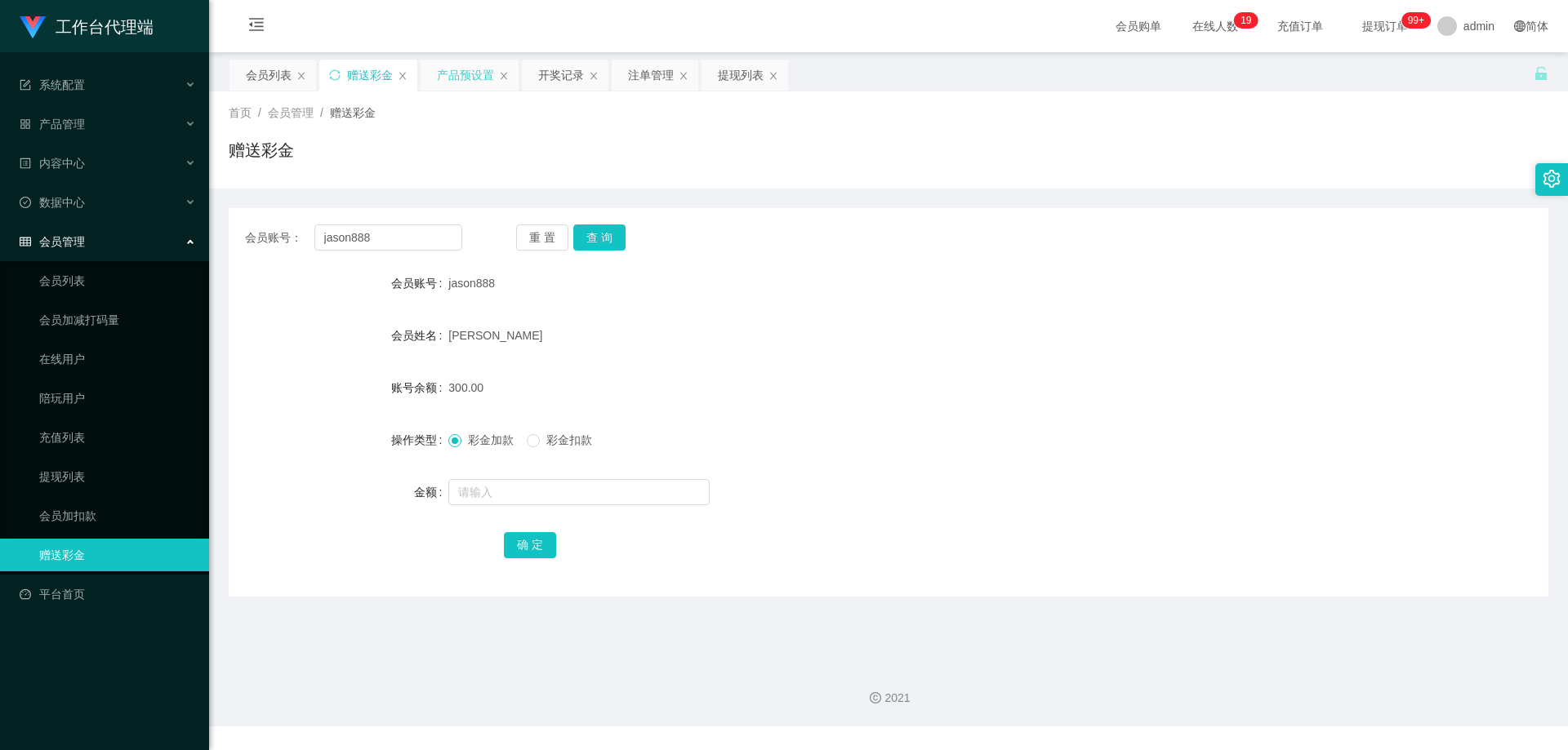
click at [468, 78] on div "产品预设置" at bounding box center [466, 75] width 57 height 31
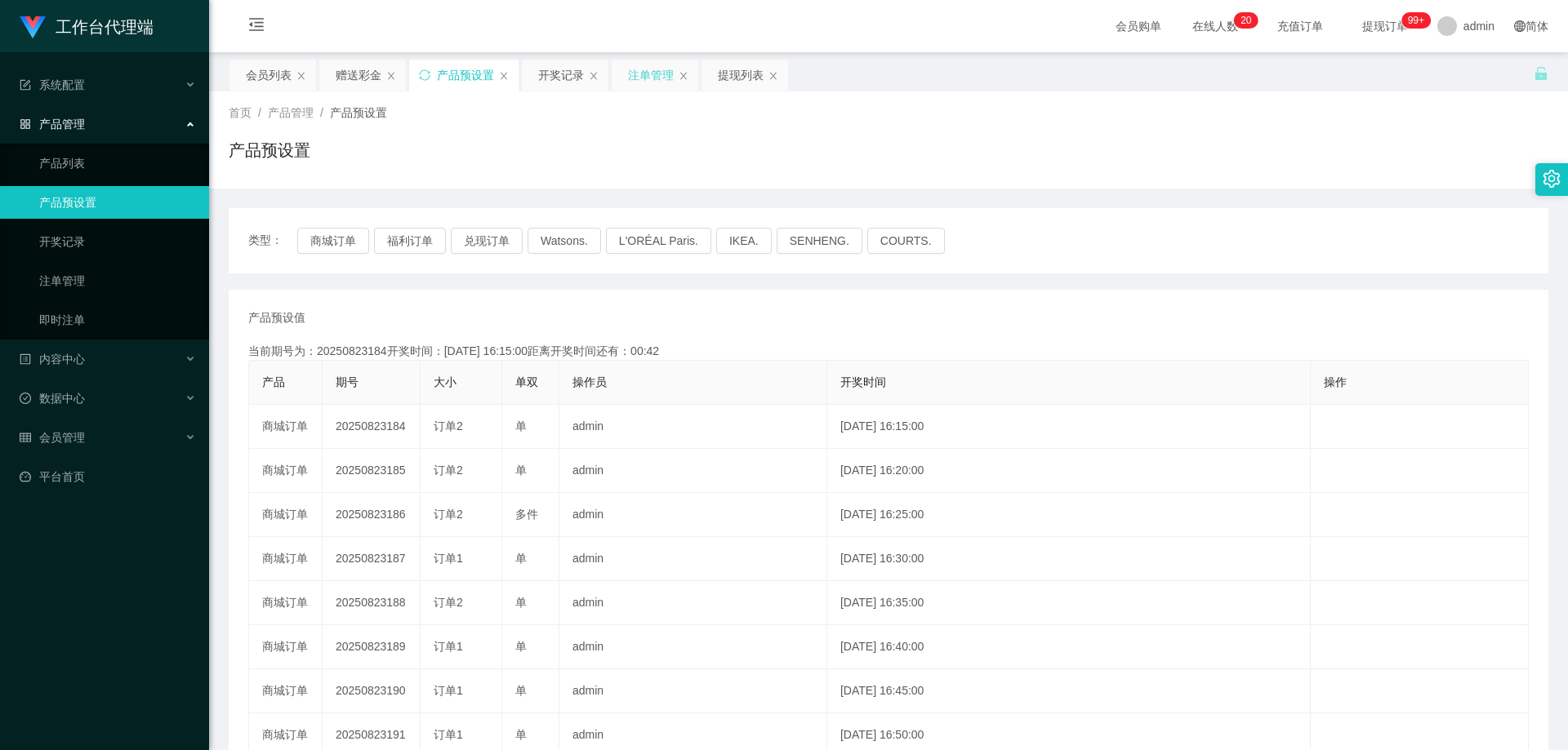
click at [659, 82] on div "注单管理" at bounding box center [651, 75] width 46 height 31
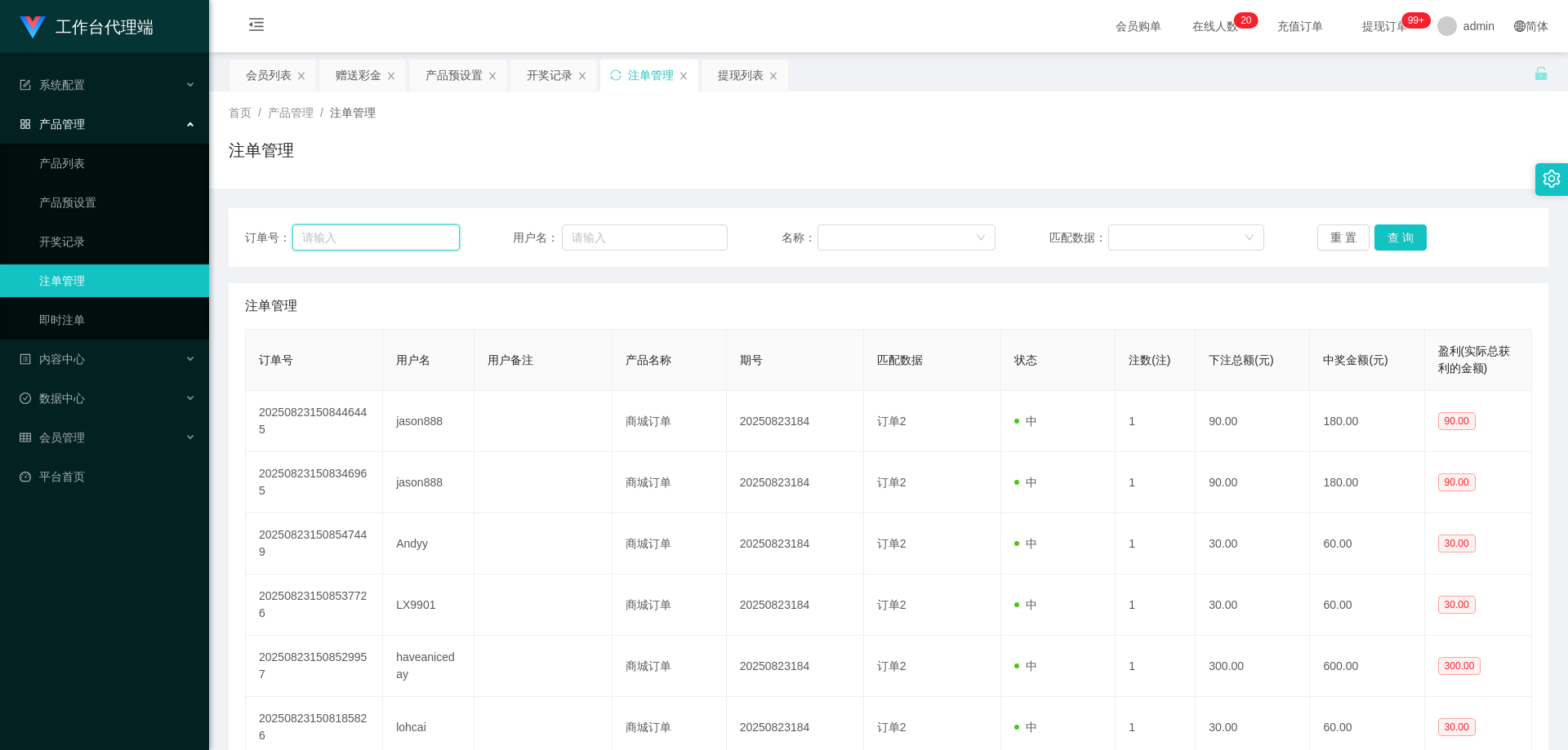
click at [407, 238] on input "text" at bounding box center [376, 238] width 167 height 26
paste input "jason888"
type input "jason888"
drag, startPoint x: 374, startPoint y: 233, endPoint x: 294, endPoint y: 233, distance: 80.0
click at [294, 233] on input "jason888" at bounding box center [376, 238] width 167 height 26
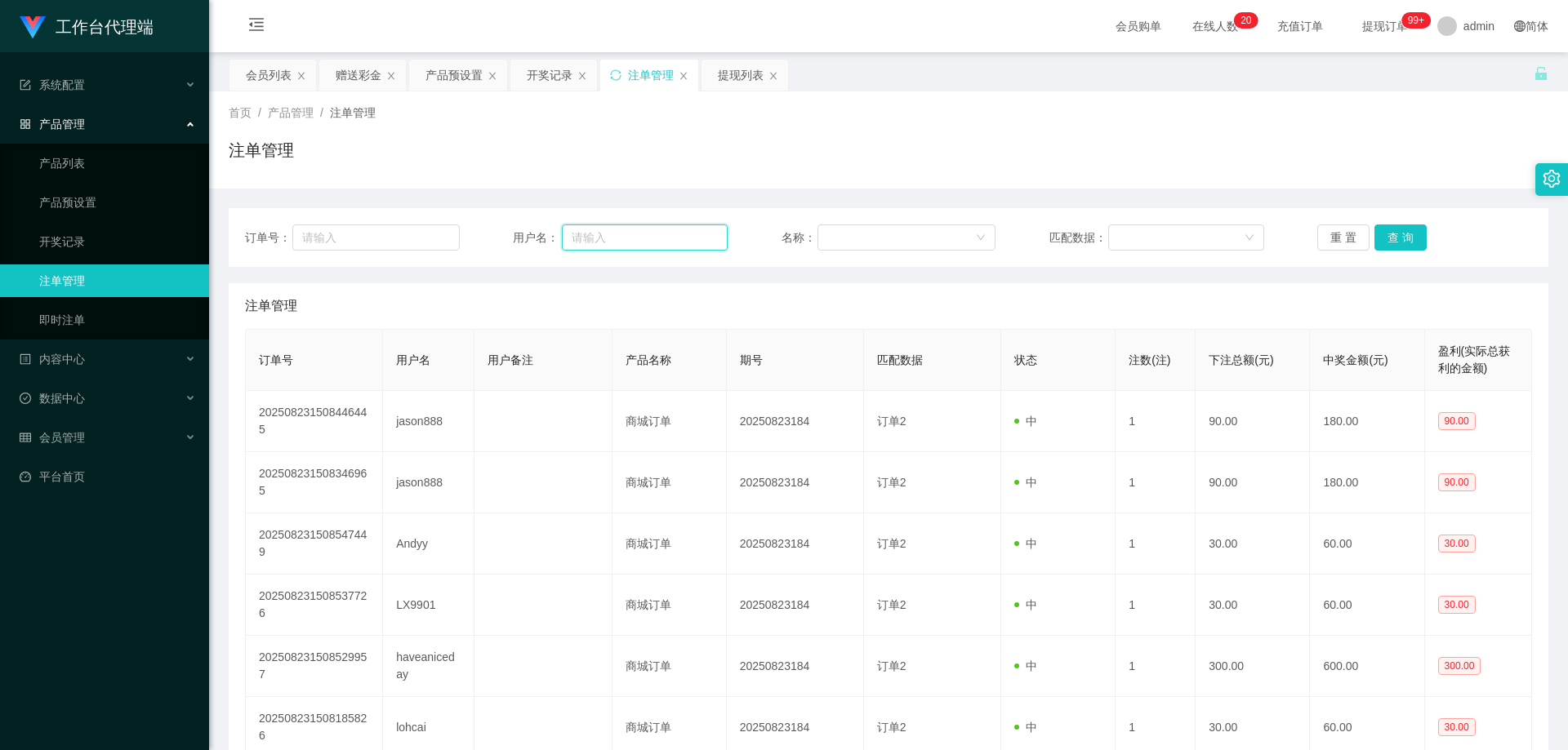
click at [646, 237] on input "text" at bounding box center [645, 238] width 166 height 26
paste input "jason888"
type input "jason888"
click at [1340, 236] on button "重 置" at bounding box center [1343, 238] width 52 height 26
click at [679, 235] on input "text" at bounding box center [645, 238] width 166 height 26
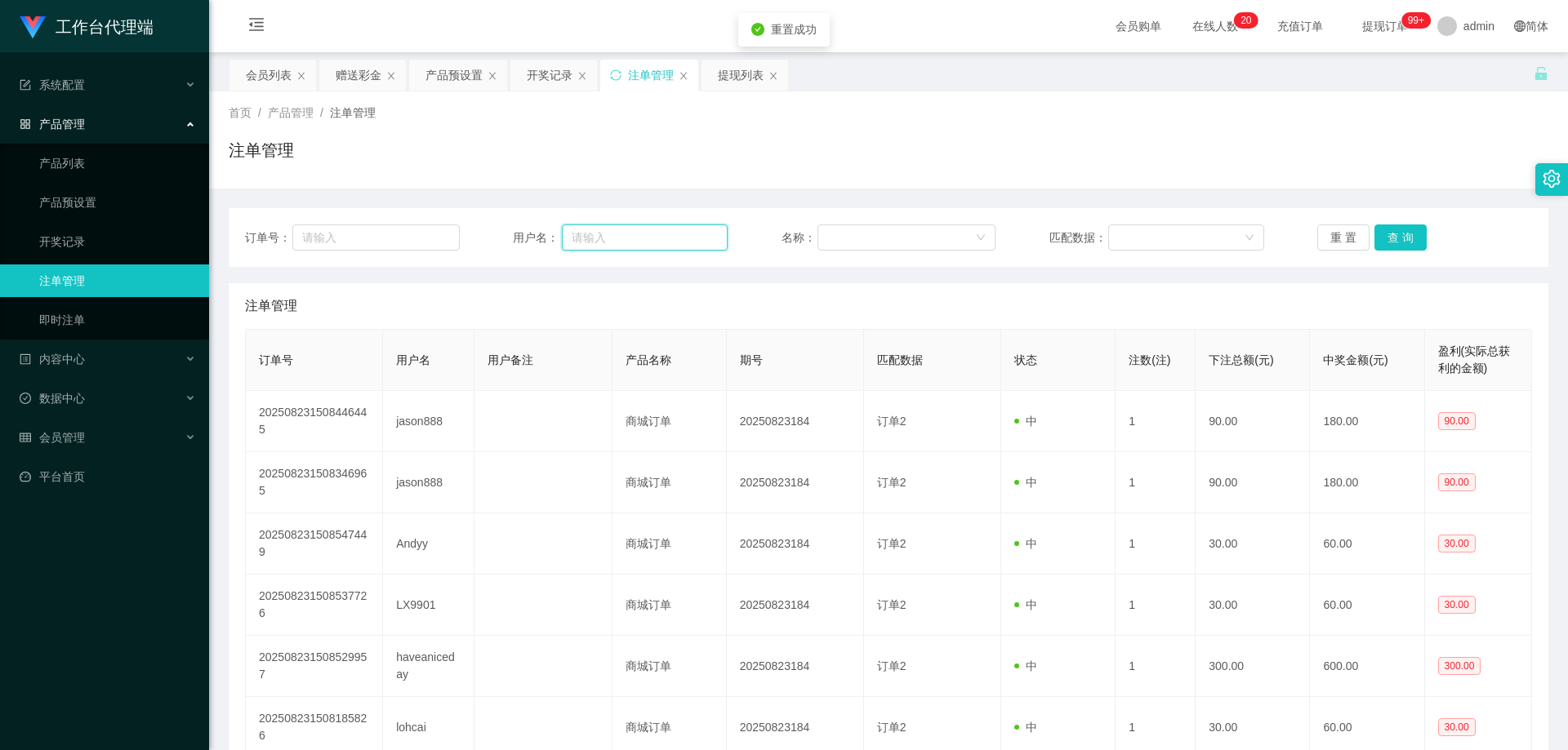
paste input "jason888"
type input "jason888"
click at [1389, 240] on button "查 询" at bounding box center [1400, 238] width 52 height 26
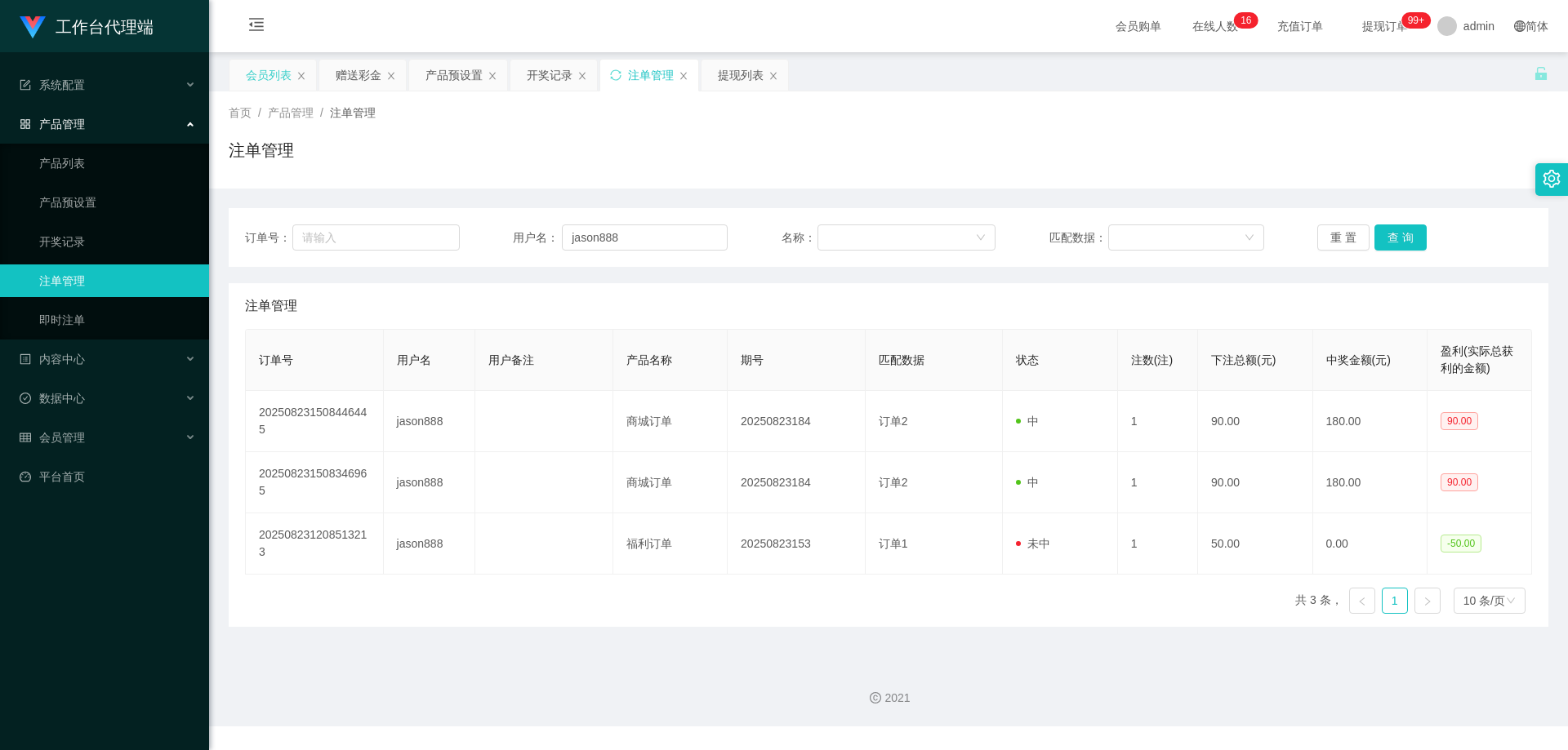
click at [277, 76] on div "会员列表" at bounding box center [268, 75] width 46 height 31
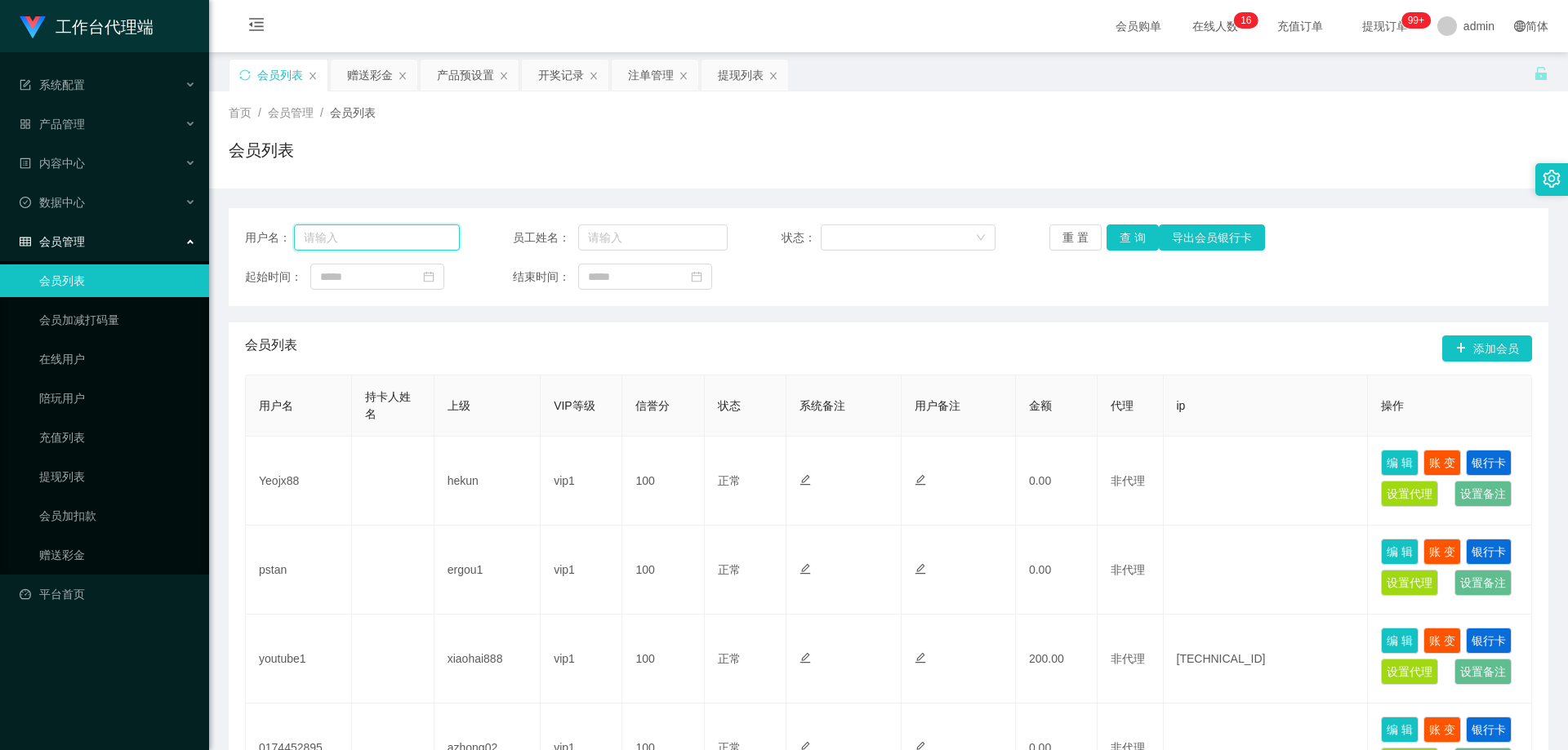
click at [381, 232] on input "text" at bounding box center [377, 238] width 166 height 26
paste input "jason888"
type input "jason888"
click at [1128, 238] on button "查 询" at bounding box center [1133, 238] width 52 height 26
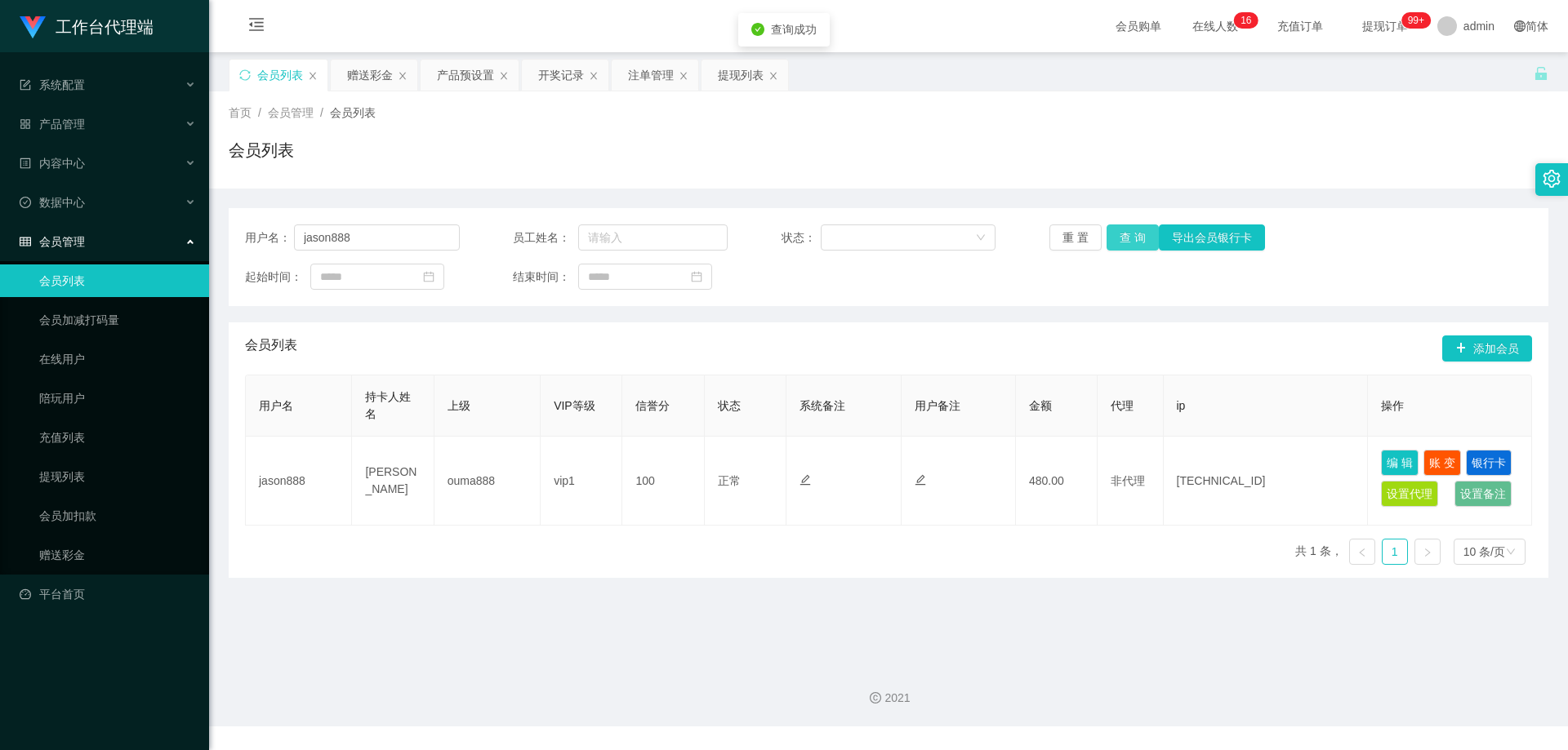
click at [1134, 232] on button "查 询" at bounding box center [1133, 238] width 52 height 26
click at [105, 545] on link "赠送彩金" at bounding box center [117, 555] width 157 height 33
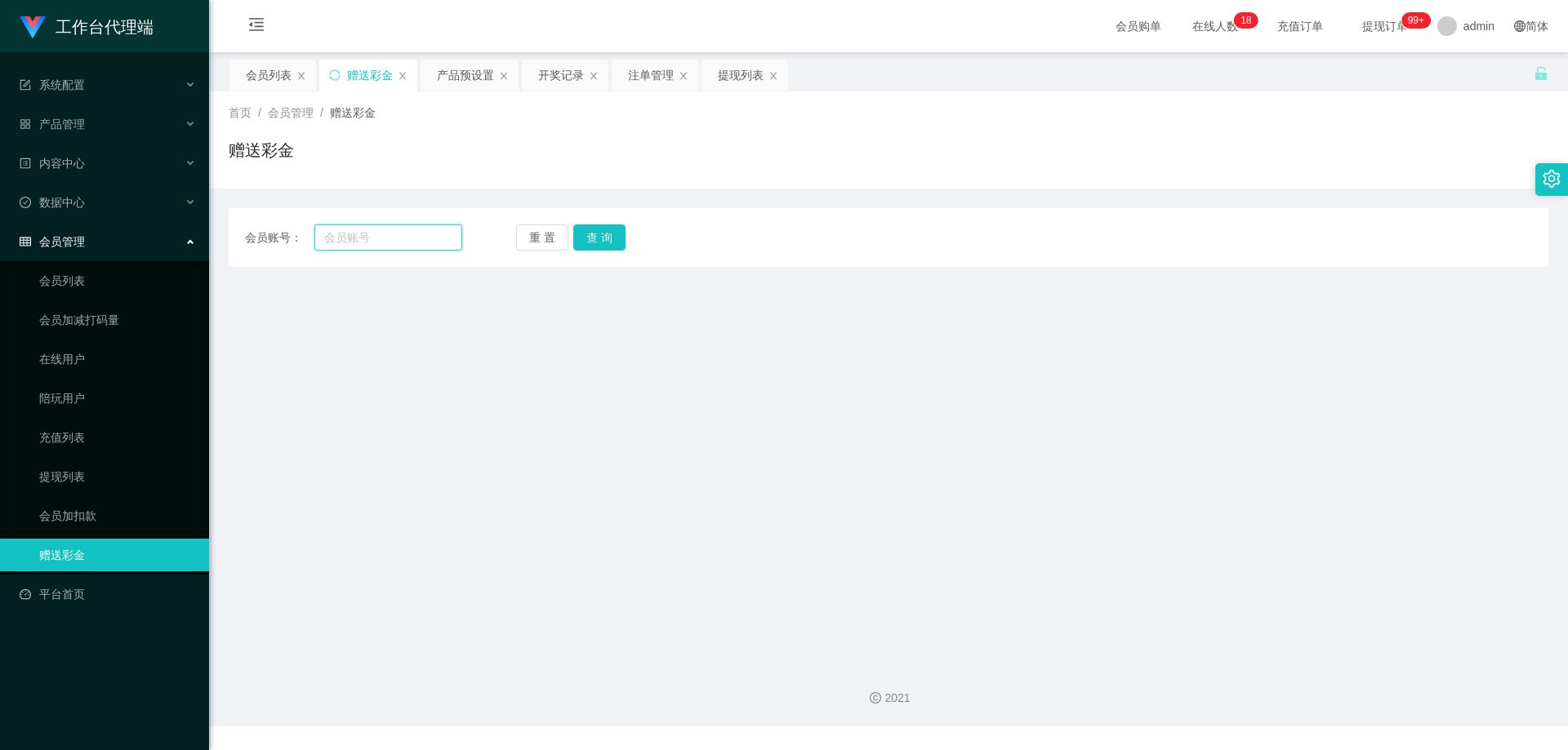
drag, startPoint x: 355, startPoint y: 236, endPoint x: 379, endPoint y: 236, distance: 24.0
click at [355, 236] on input "text" at bounding box center [388, 238] width 148 height 26
paste input "jason888"
type input "jason888"
click at [607, 235] on button "查 询" at bounding box center [600, 238] width 52 height 26
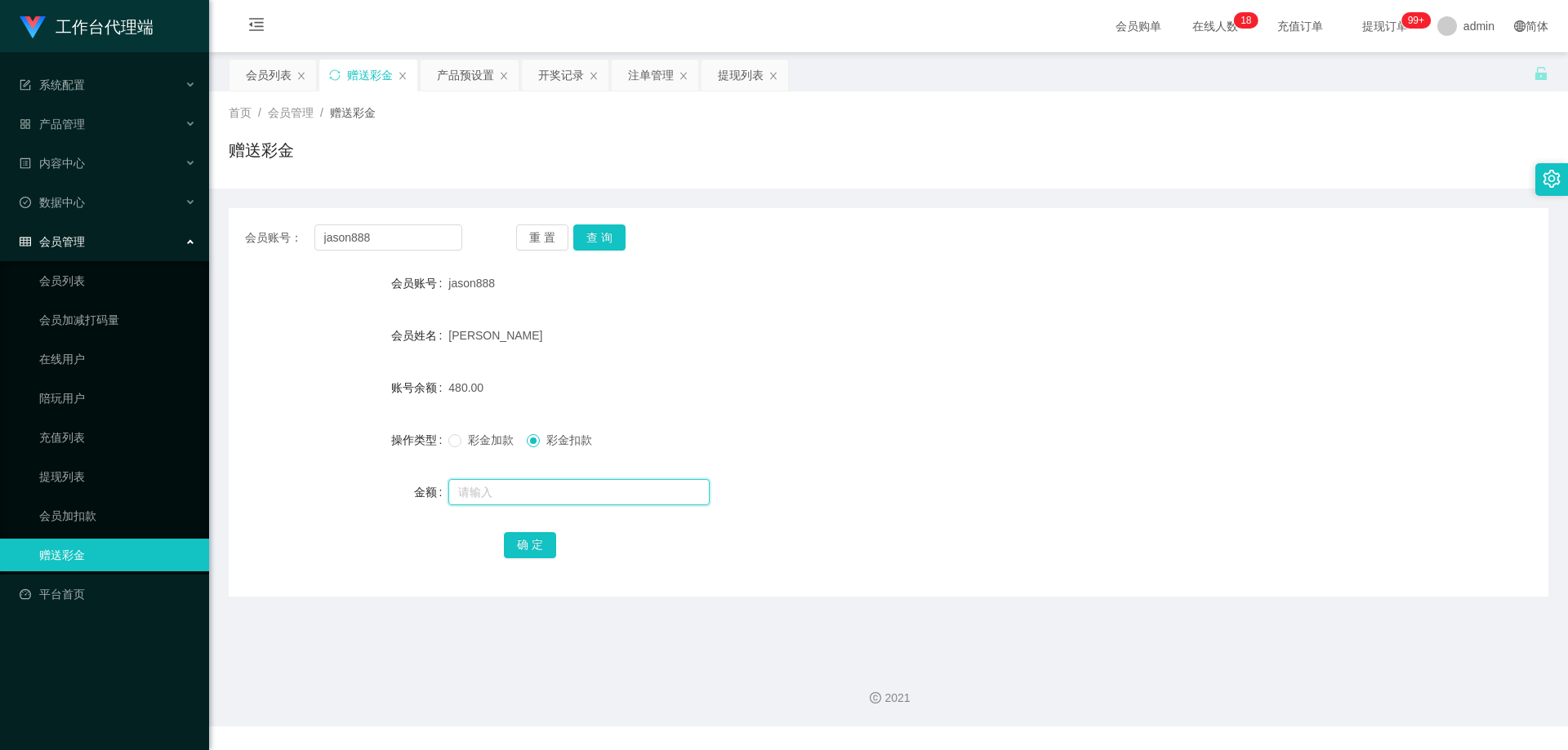
click at [529, 497] on input "text" at bounding box center [579, 492] width 261 height 26
click at [495, 498] on input "90" at bounding box center [579, 492] width 261 height 26
type input "90"
drag, startPoint x: 524, startPoint y: 545, endPoint x: 524, endPoint y: 528, distance: 17.0
click at [524, 545] on button "确 定" at bounding box center [530, 545] width 52 height 26
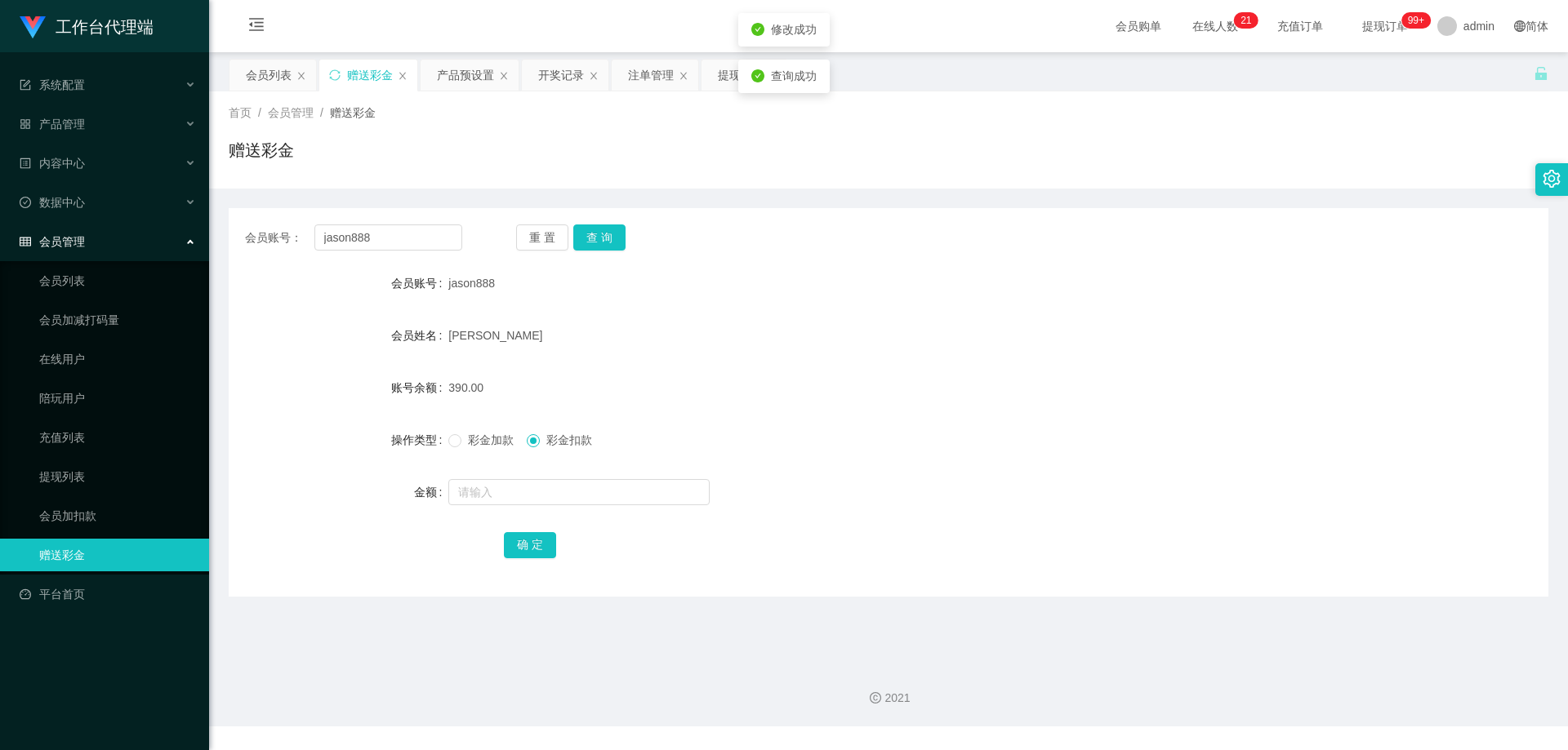
click at [684, 366] on form "会员账号 jason888 会员姓名 jason 账号余额 390.00 操作类型 彩金加款 彩金扣款 金额 确 定" at bounding box center [888, 414] width 1320 height 294
click at [530, 545] on button "确 定" at bounding box center [530, 545] width 52 height 26
click at [1011, 407] on form "会员账号 jason888 会员姓名 jason 账号余额 390.00 操作类型 彩金加款 彩金扣款 金额 确 定" at bounding box center [888, 414] width 1320 height 294
click at [408, 240] on input "jason888" at bounding box center [388, 238] width 148 height 26
click at [607, 237] on button "查 询" at bounding box center [600, 238] width 52 height 26
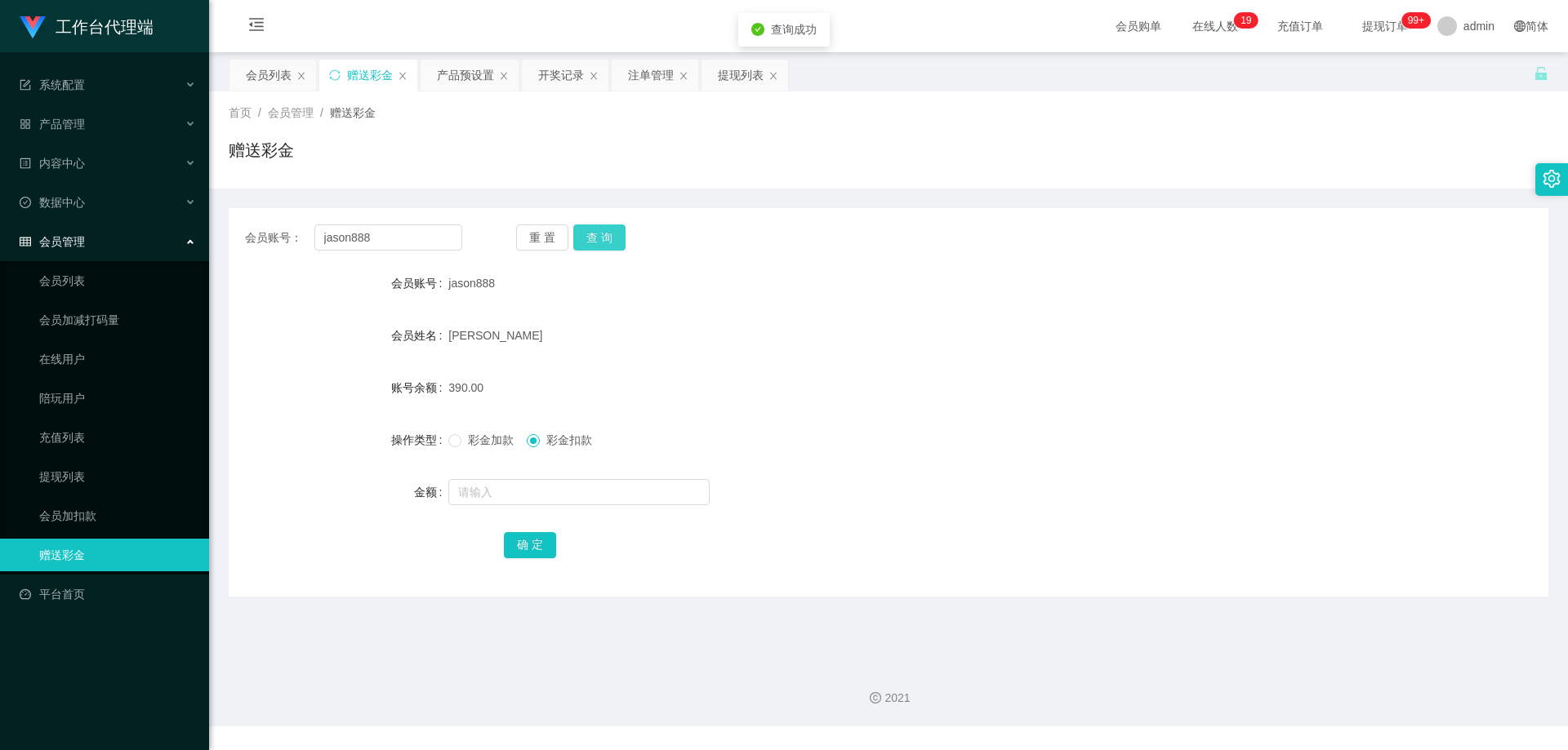
click at [589, 234] on button "查 询" at bounding box center [600, 238] width 52 height 26
click at [272, 75] on div "会员列表" at bounding box center [268, 75] width 46 height 31
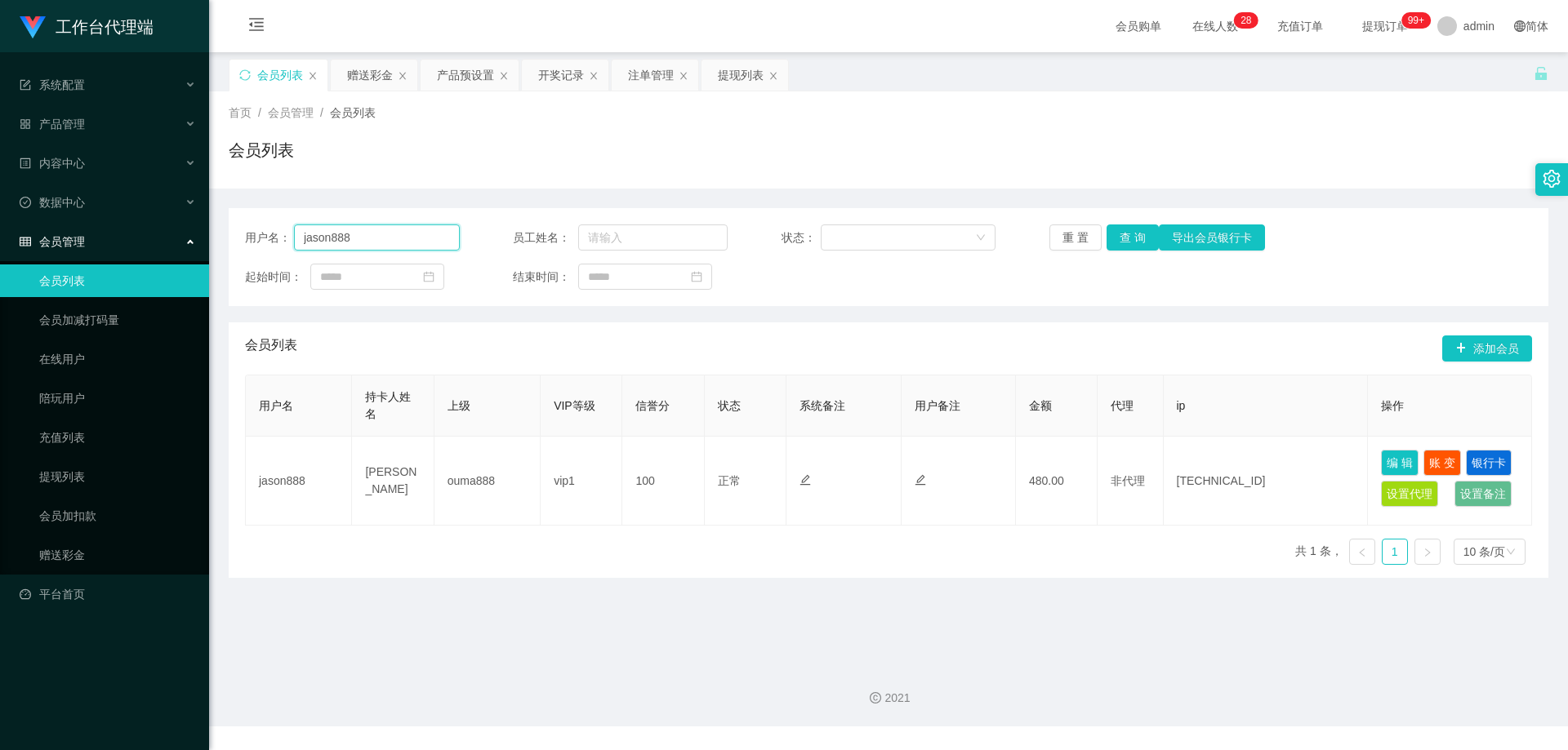
drag, startPoint x: 386, startPoint y: 234, endPoint x: 273, endPoint y: 243, distance: 113.4
click at [273, 243] on div "用户名： jason888" at bounding box center [352, 238] width 215 height 26
paste input "612276"
type input "6122768"
click at [1128, 229] on button "查 询" at bounding box center [1133, 238] width 52 height 26
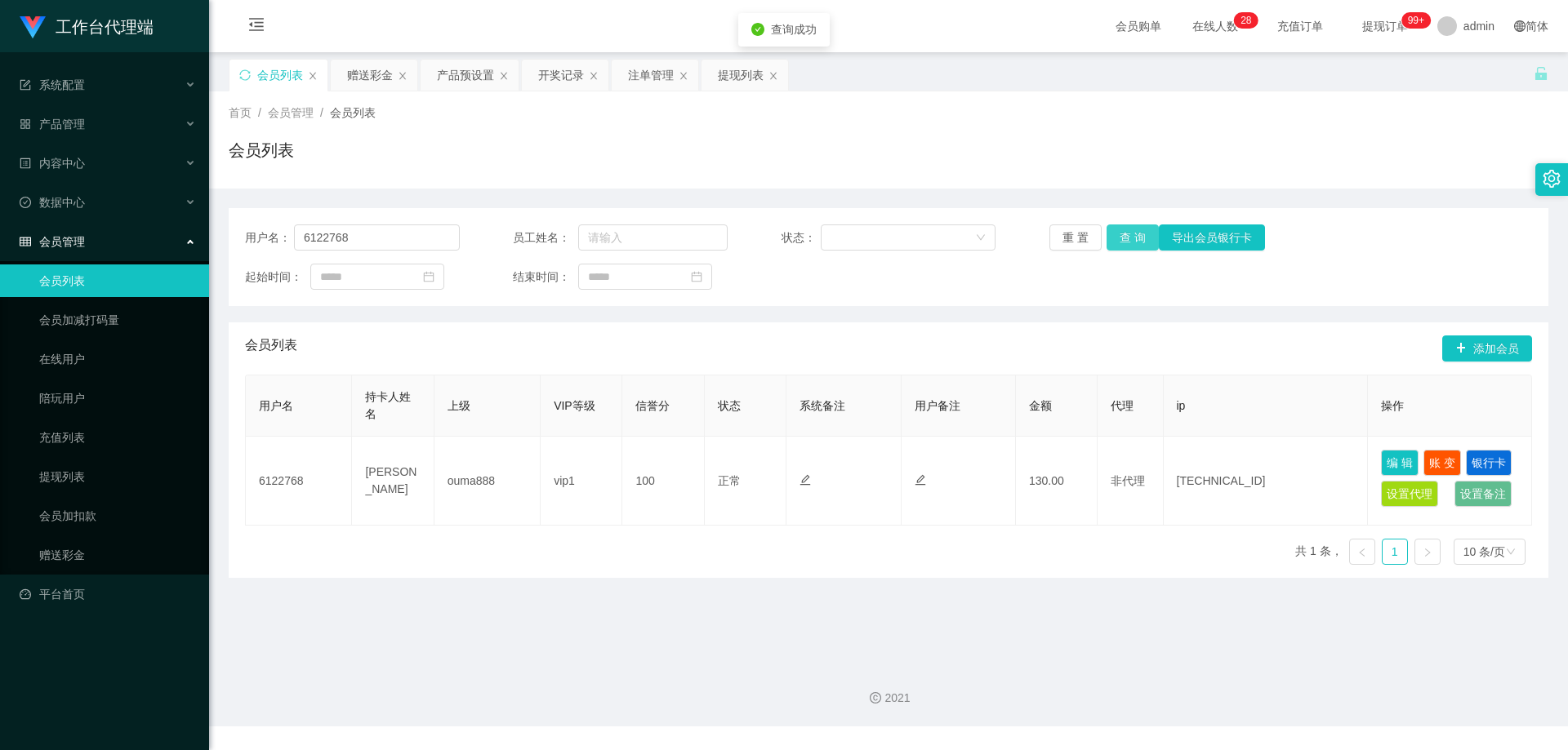
click at [1128, 236] on button "查 询" at bounding box center [1133, 238] width 52 height 26
click at [774, 146] on div "会员列表" at bounding box center [888, 157] width 1320 height 37
click at [414, 240] on input "6122768" at bounding box center [377, 238] width 166 height 26
click at [371, 70] on div "赠送彩金" at bounding box center [370, 75] width 46 height 31
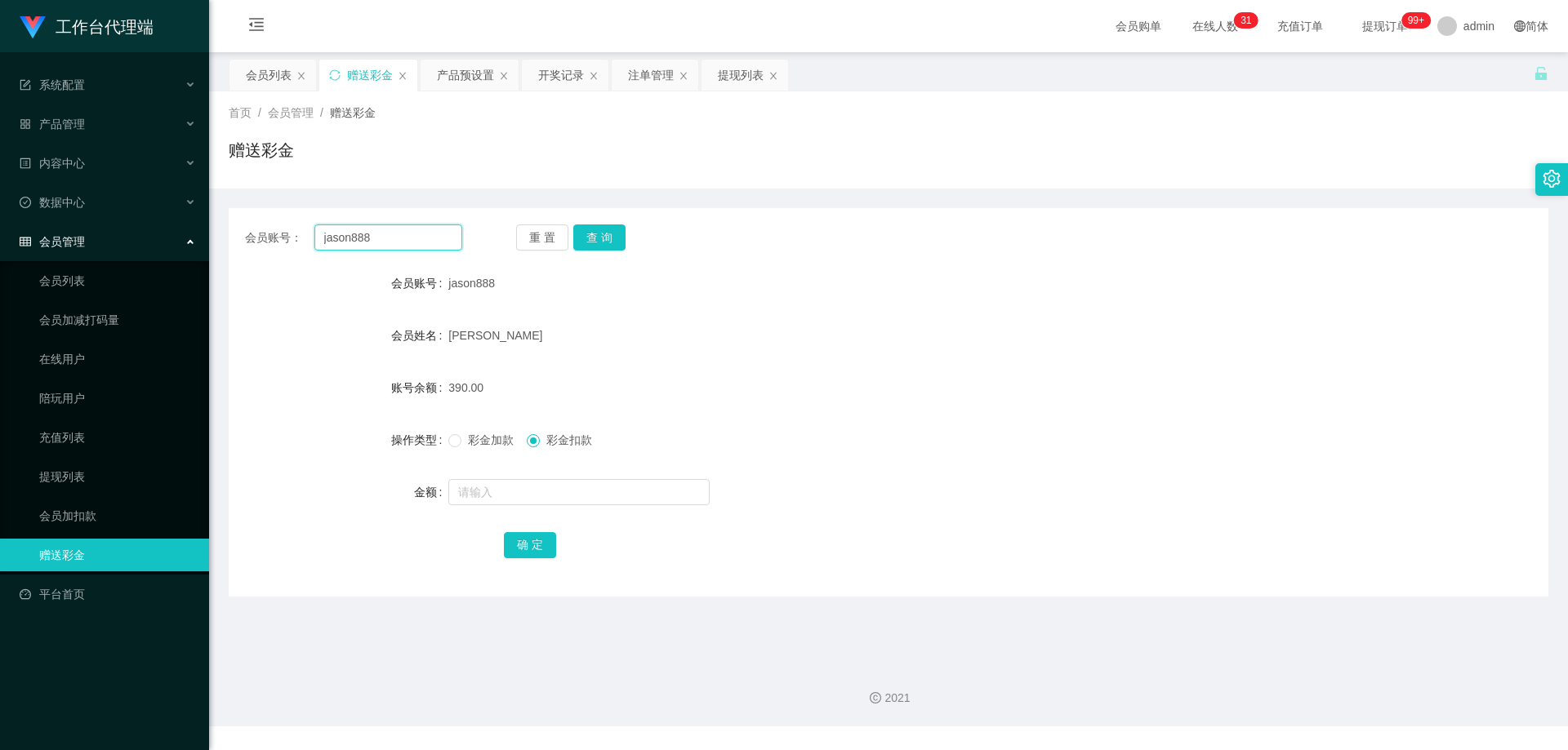
drag, startPoint x: 391, startPoint y: 240, endPoint x: 291, endPoint y: 233, distance: 100.2
click at [291, 233] on div "会员账号： jason888" at bounding box center [353, 238] width 217 height 26
paste input "612276"
type input "6122768"
click at [590, 234] on button "查 询" at bounding box center [600, 238] width 52 height 26
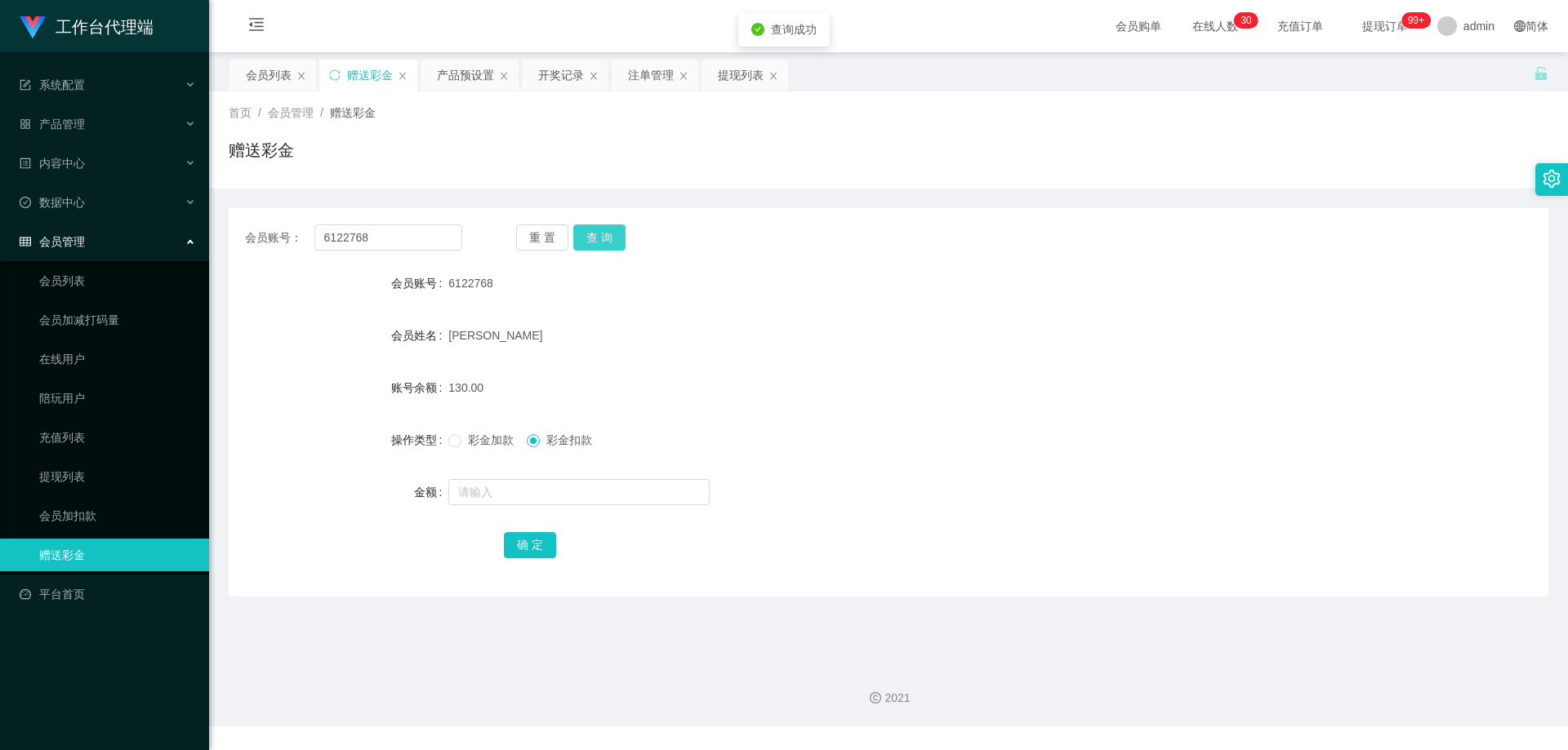
click at [594, 238] on button "查 询" at bounding box center [600, 238] width 52 height 26
click at [454, 446] on span at bounding box center [454, 440] width 13 height 13
drag, startPoint x: 472, startPoint y: 481, endPoint x: 479, endPoint y: 485, distance: 8.1
click at [472, 482] on input "text" at bounding box center [579, 492] width 261 height 26
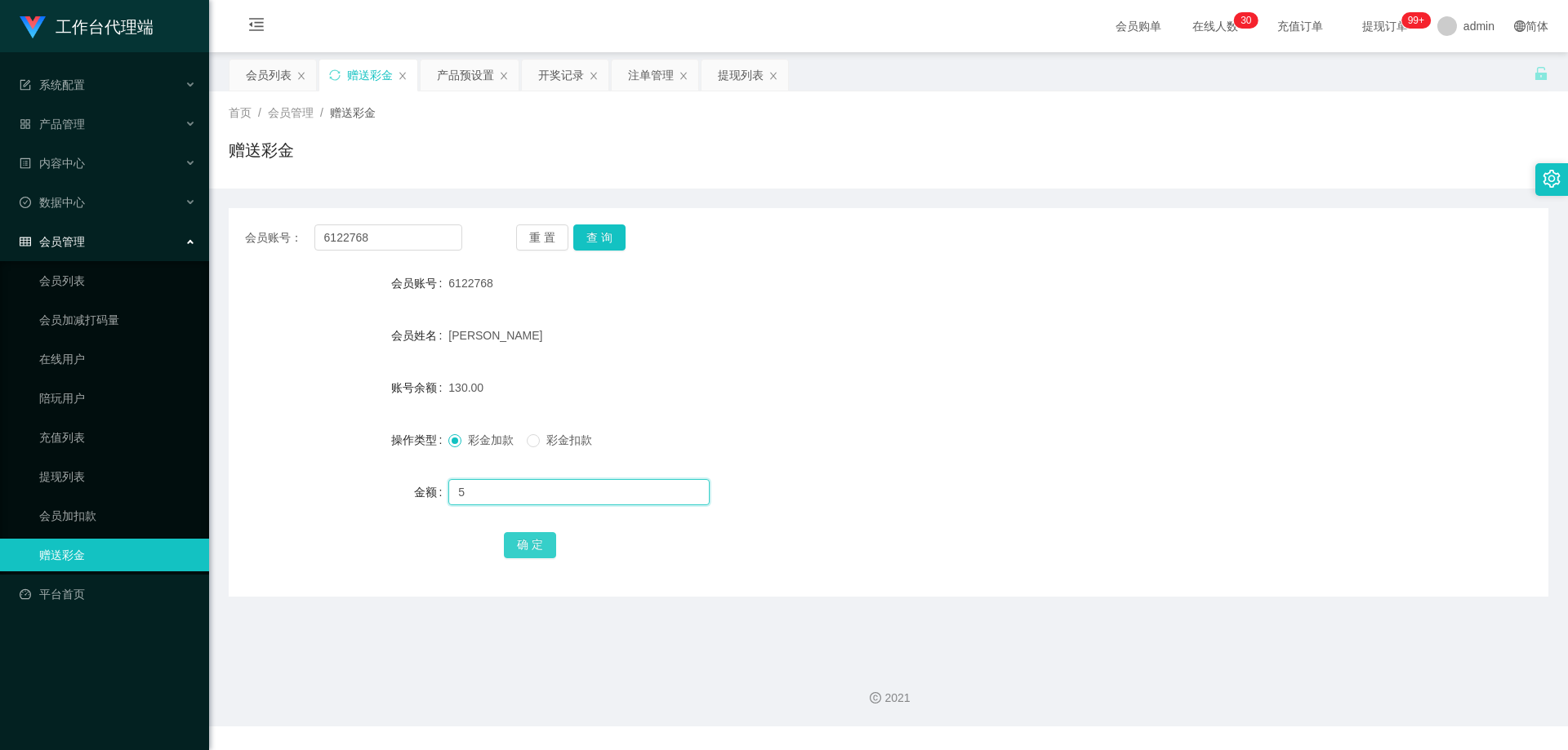
type input "5"
drag, startPoint x: 526, startPoint y: 547, endPoint x: 535, endPoint y: 545, distance: 9.2
click at [526, 547] on button "确 定" at bounding box center [530, 545] width 52 height 26
click at [819, 362] on form "会员账号 6122768 会员姓名 Chan Sow Mee 账号余额 135.00 操作类型 彩金加款 彩金扣款 金额 确 定" at bounding box center [888, 414] width 1320 height 294
click at [596, 236] on button "查 询" at bounding box center [600, 238] width 52 height 26
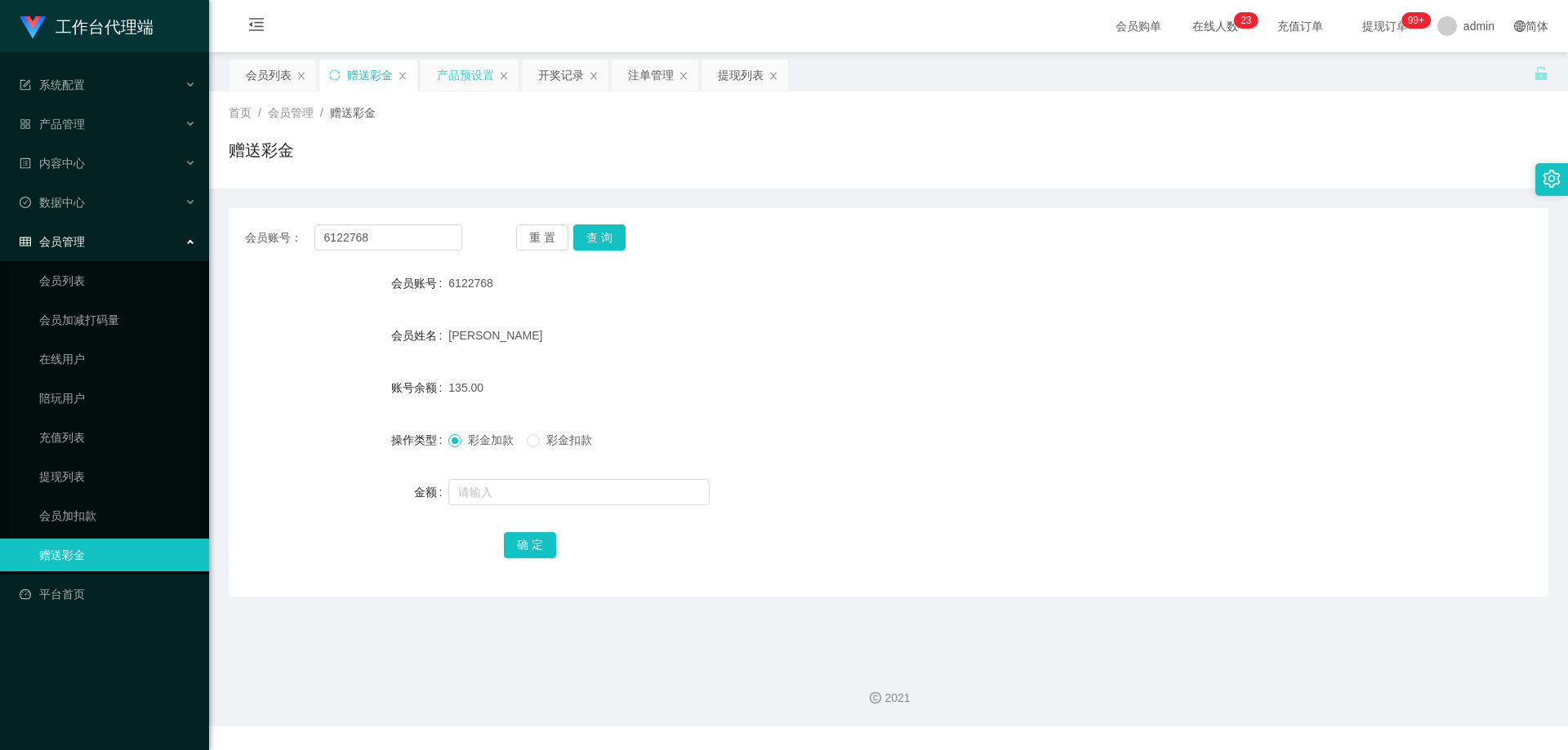
click at [463, 68] on div "产品预设置" at bounding box center [466, 75] width 57 height 31
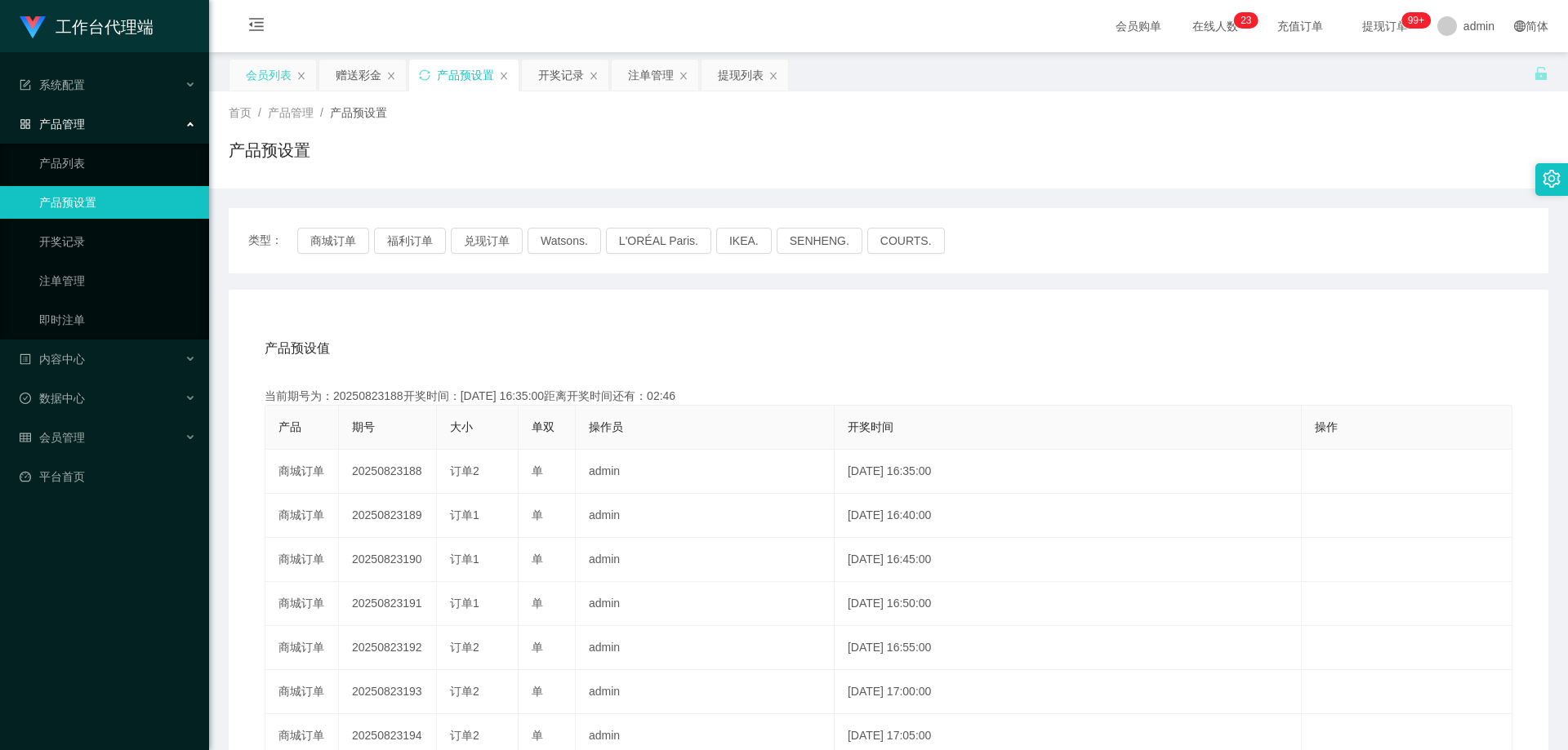
click at [280, 72] on div "会员列表" at bounding box center [268, 75] width 46 height 31
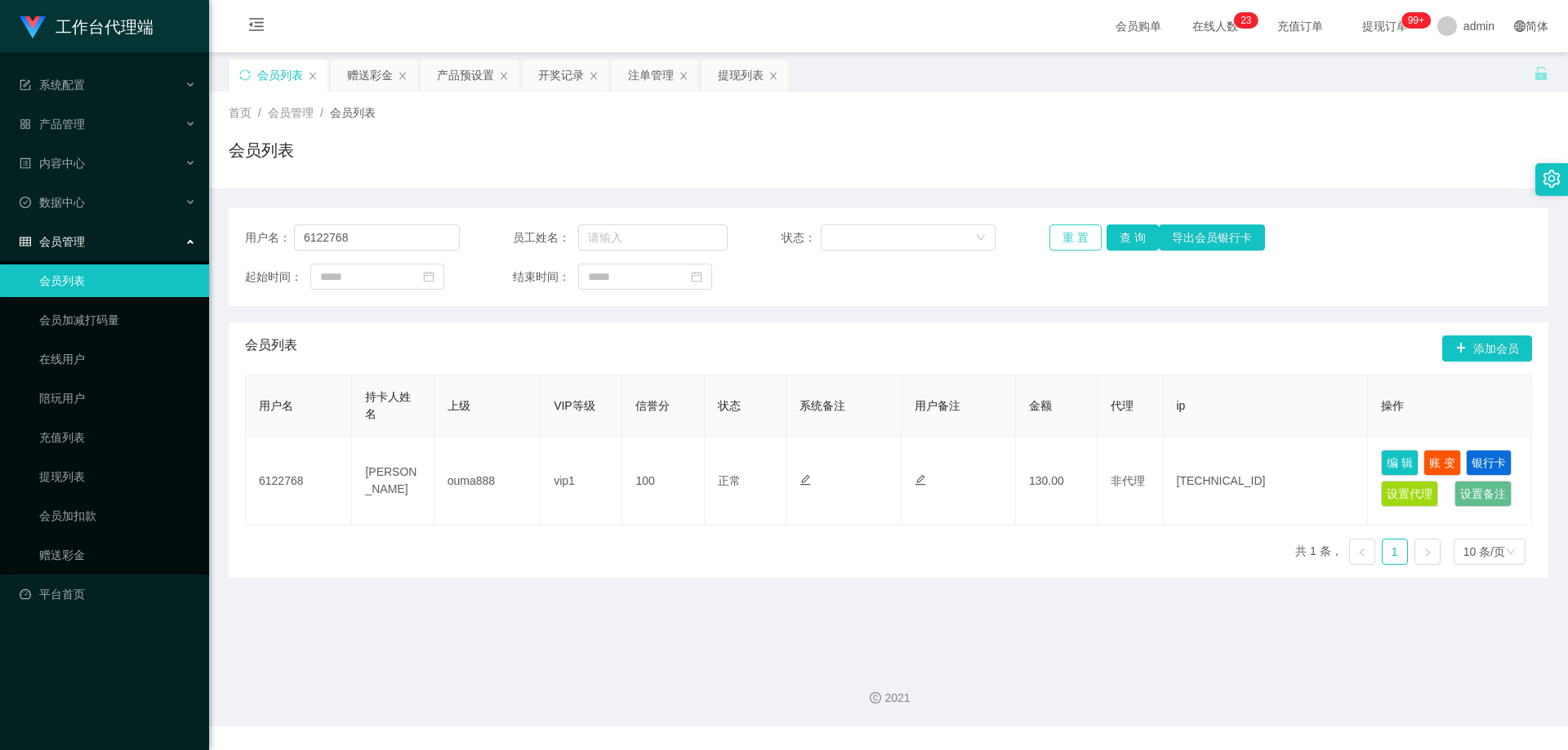
click at [1075, 240] on button "重 置" at bounding box center [1076, 238] width 52 height 26
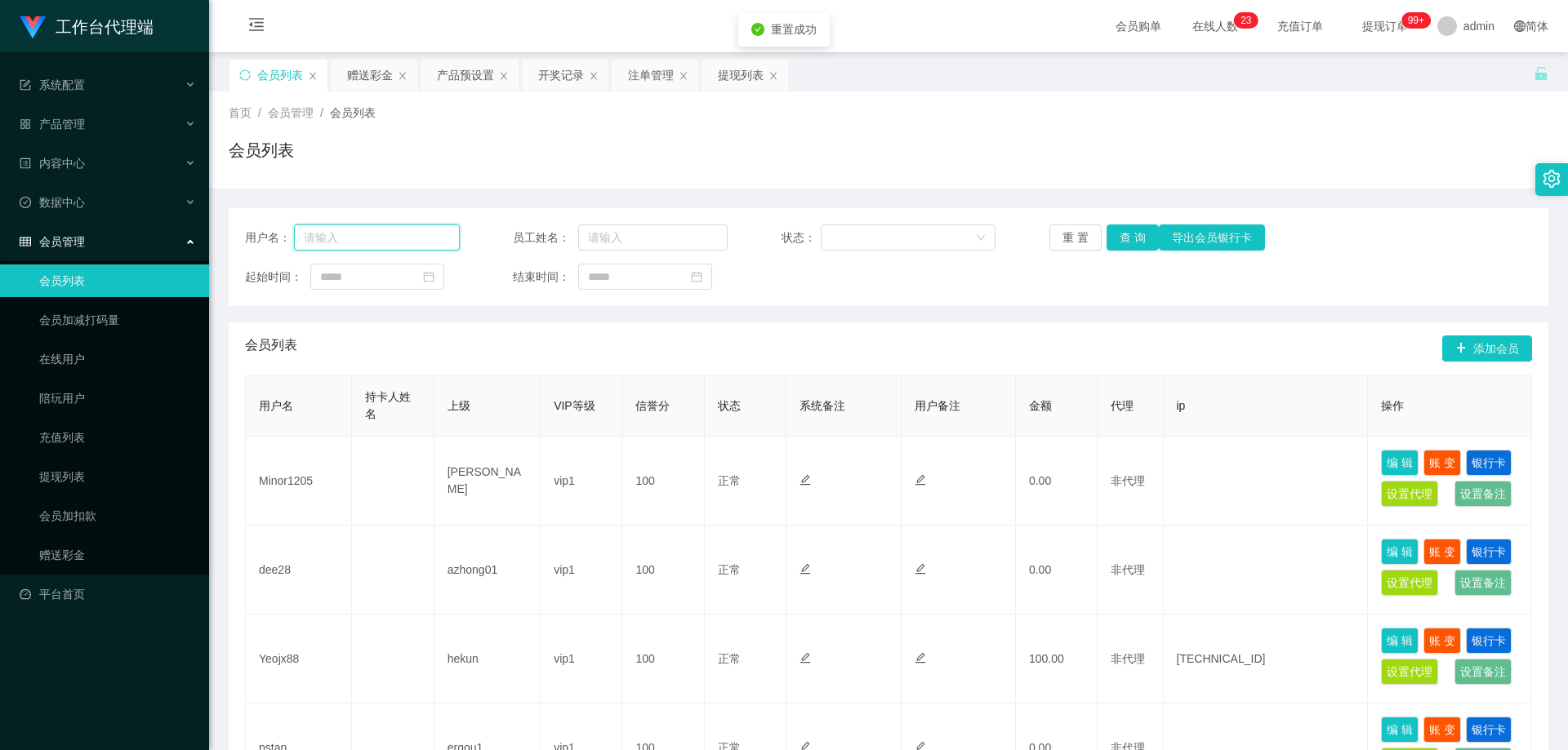
click at [400, 246] on input "text" at bounding box center [377, 238] width 166 height 26
paste input "6122768"
type input "6122768"
click at [1125, 239] on button "查 询" at bounding box center [1133, 238] width 52 height 26
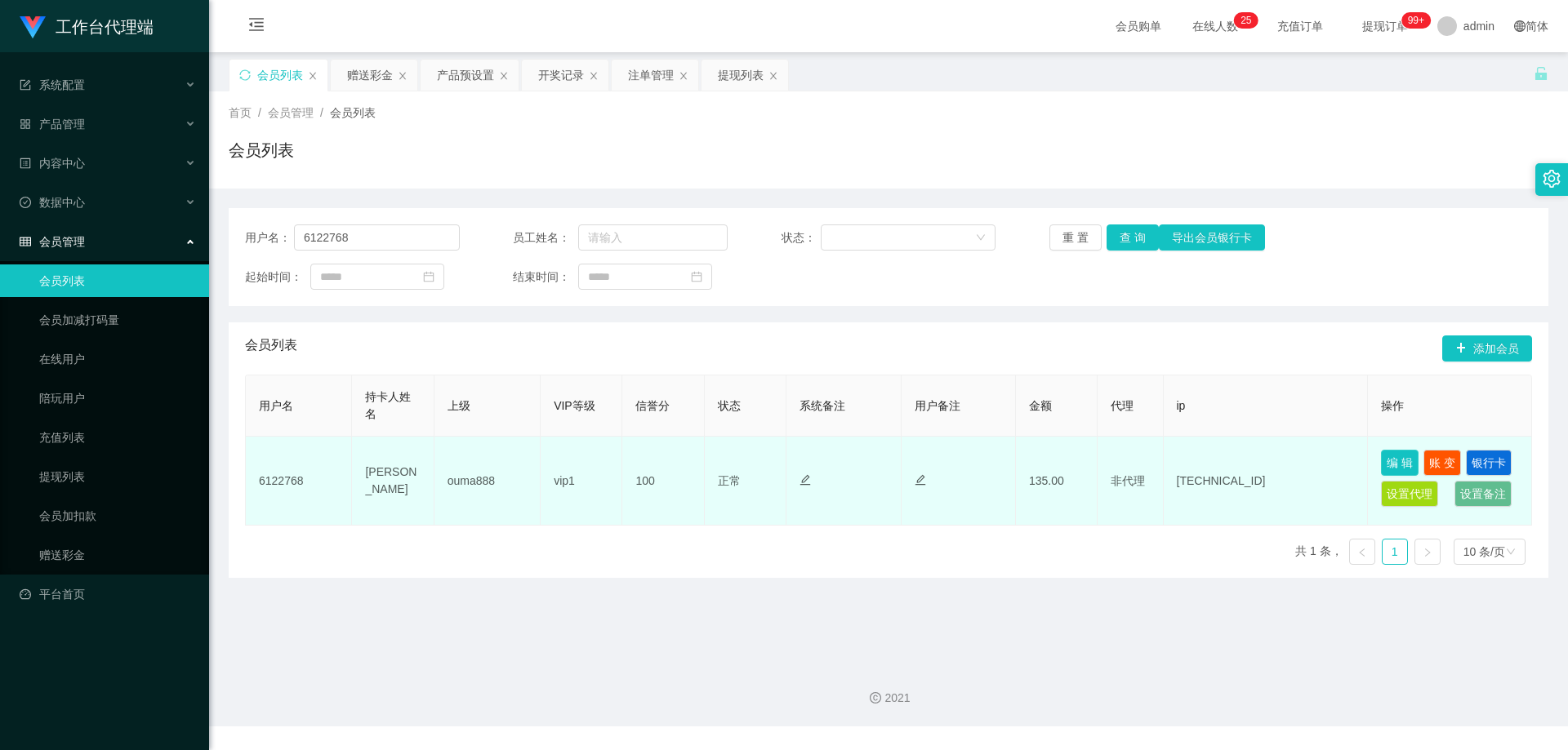
click at [1398, 465] on button "编 辑" at bounding box center [1399, 463] width 37 height 26
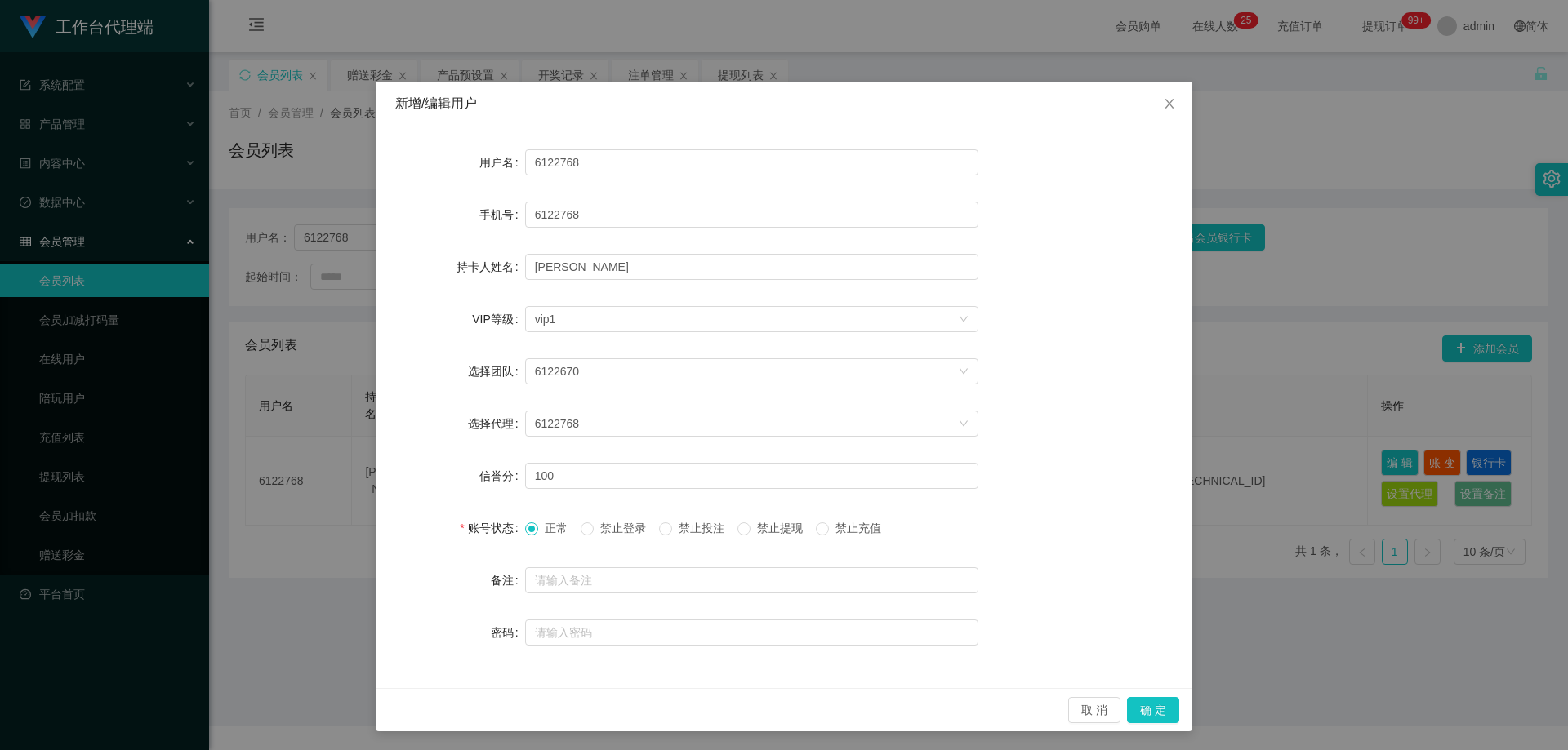
scroll to position [1, 0]
click at [1166, 108] on icon "图标: close" at bounding box center [1169, 102] width 9 height 10
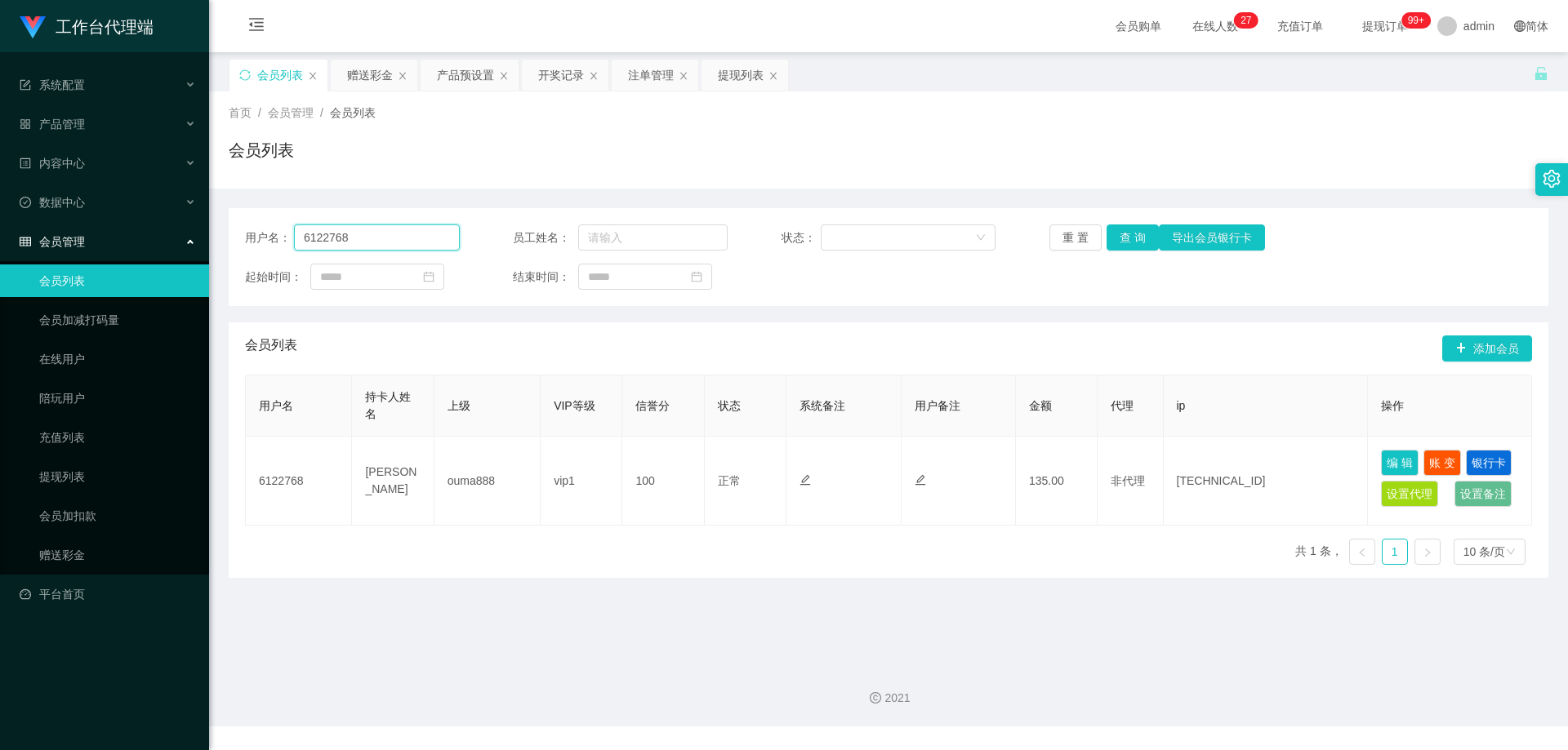
drag, startPoint x: 363, startPoint y: 236, endPoint x: 281, endPoint y: 234, distance: 82.0
click at [281, 234] on div "用户名： 6122768" at bounding box center [352, 238] width 215 height 26
